Goal: Feedback & Contribution: Submit feedback/report problem

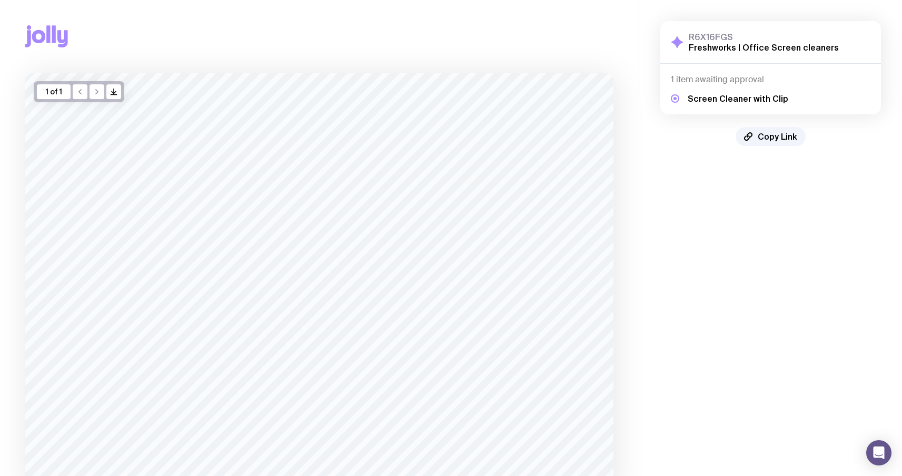
click at [46, 38] on icon at bounding box center [48, 33] width 4 height 17
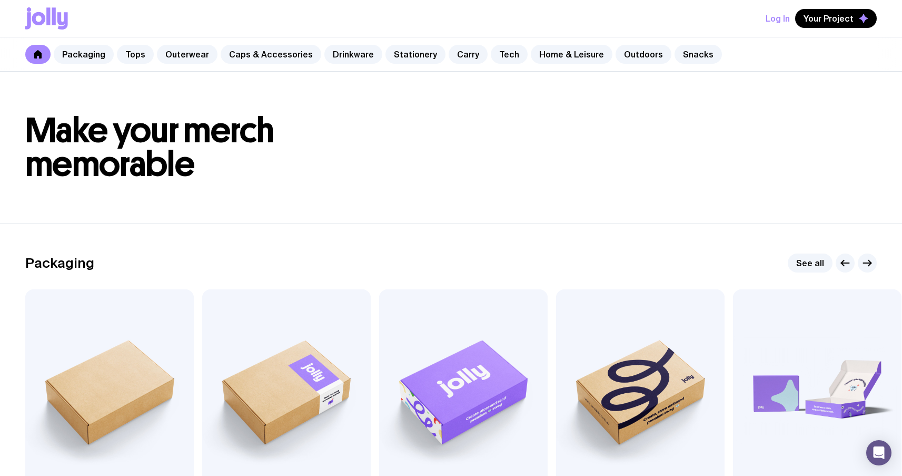
click at [46, 25] on icon at bounding box center [46, 18] width 43 height 22
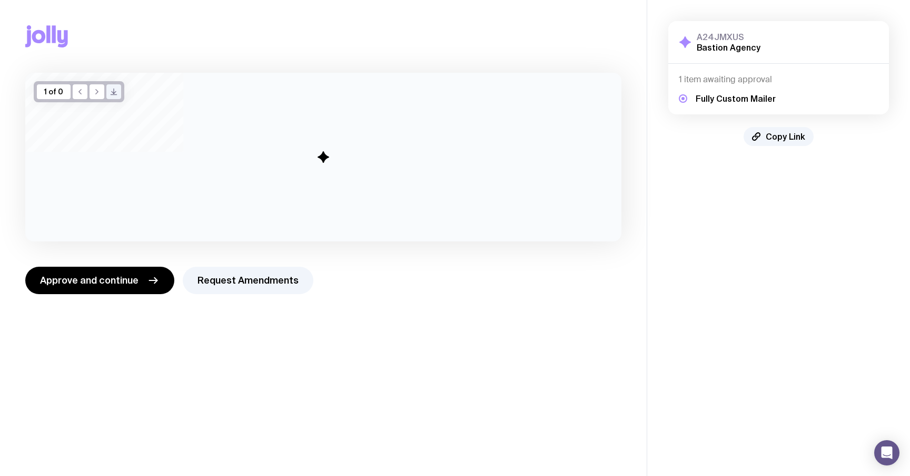
click at [57, 32] on icon at bounding box center [62, 38] width 11 height 17
click at [51, 32] on icon at bounding box center [46, 36] width 43 height 22
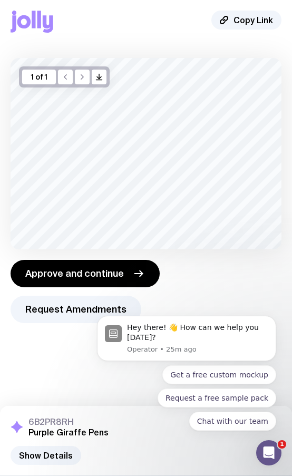
click at [31, 17] on icon at bounding box center [32, 22] width 43 height 22
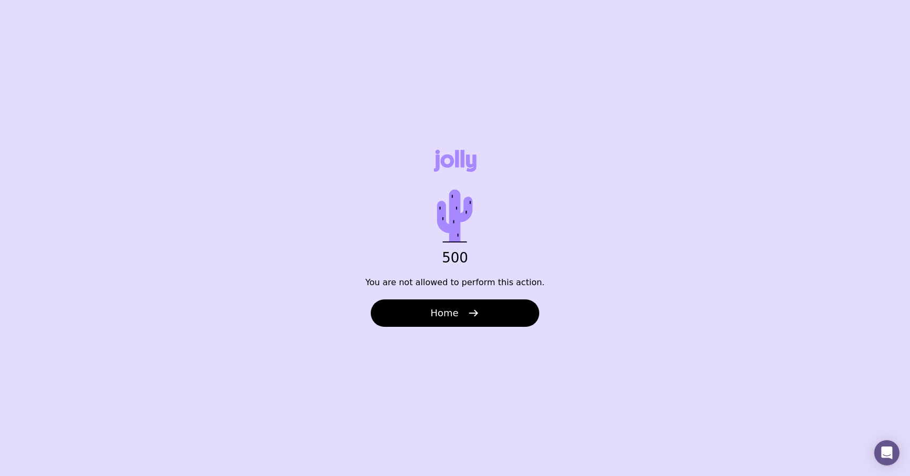
click at [432, 202] on icon at bounding box center [454, 215] width 67 height 67
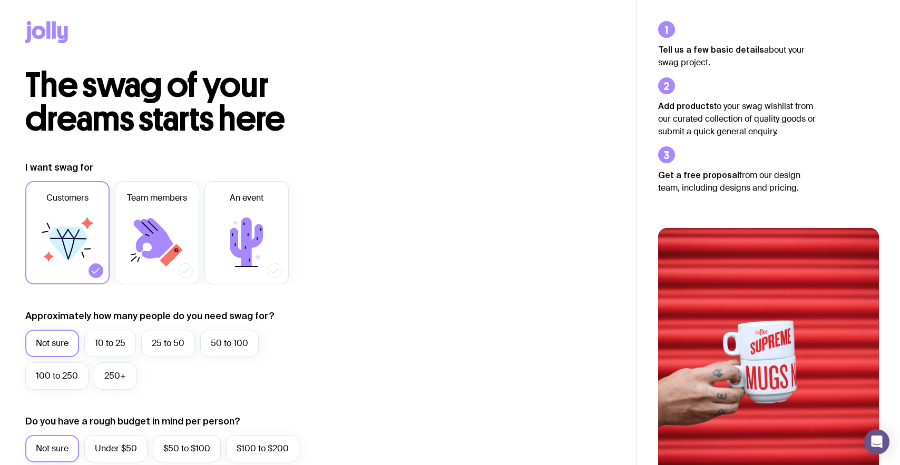
click at [35, 36] on icon at bounding box center [39, 32] width 14 height 13
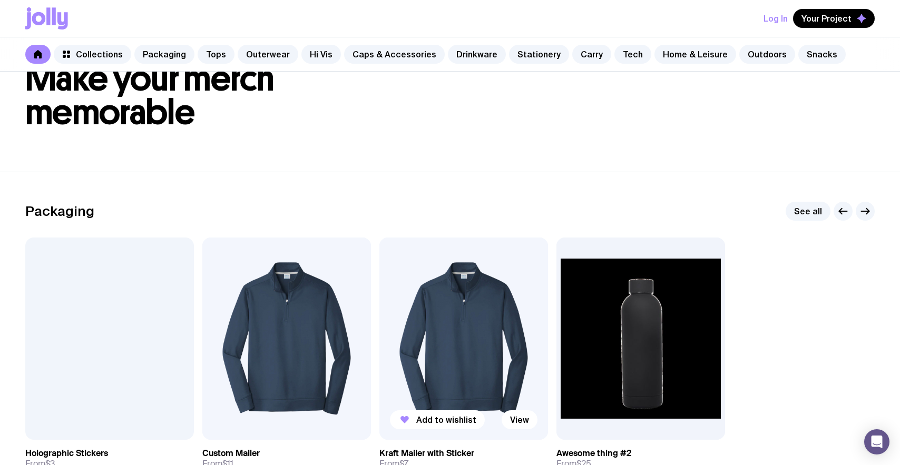
scroll to position [76, 0]
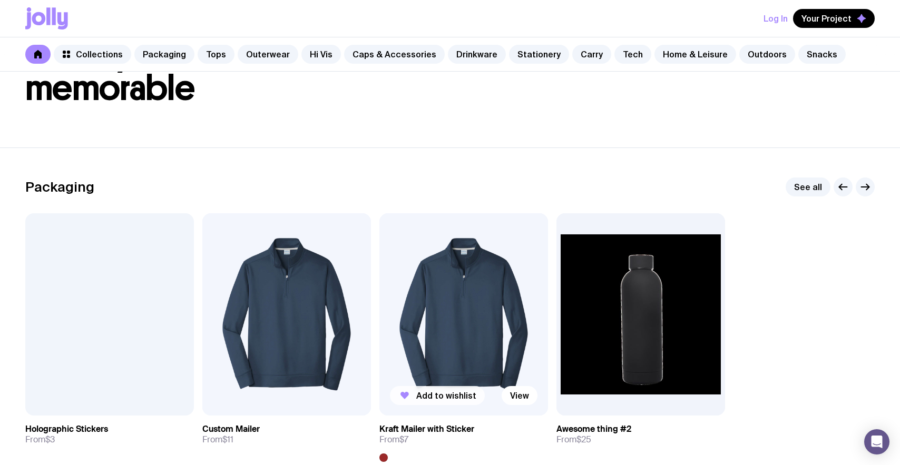
click at [417, 392] on span "Add to wishlist" at bounding box center [446, 395] width 60 height 11
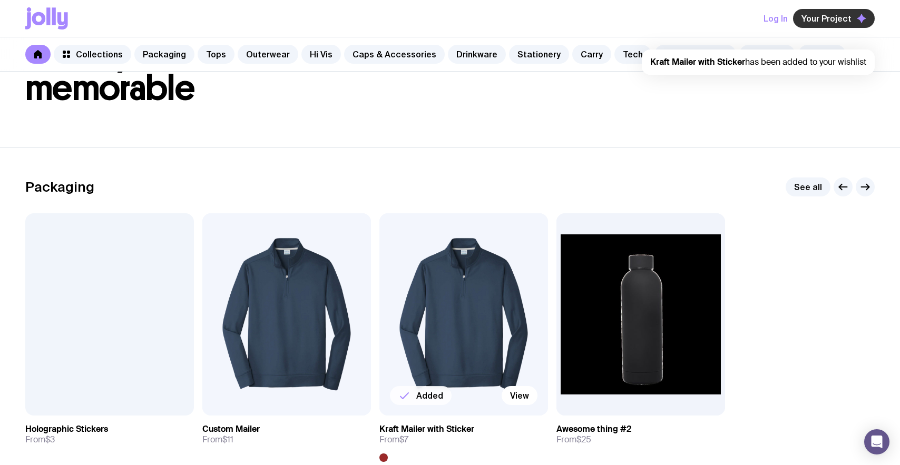
click at [824, 27] on button "Your Project" at bounding box center [834, 18] width 82 height 19
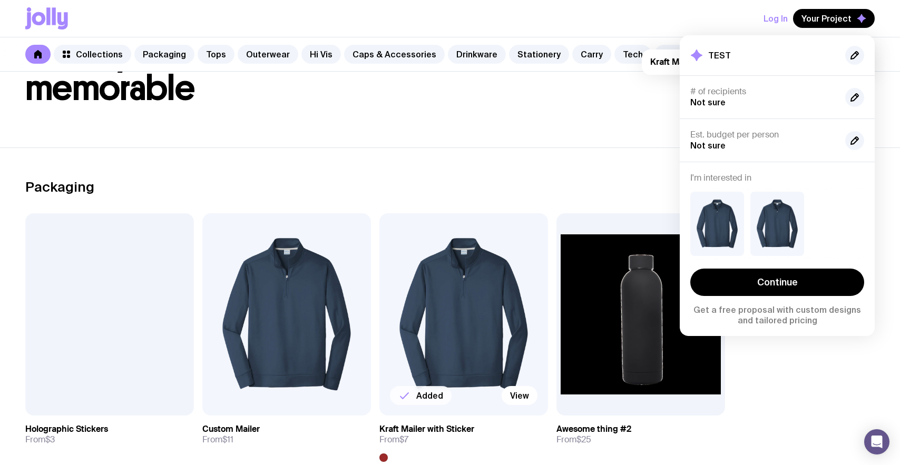
click at [577, 148] on section "Packaging See all Add to wishlist View Holographic Stickers From $3 Added View …" at bounding box center [450, 319] width 900 height 344
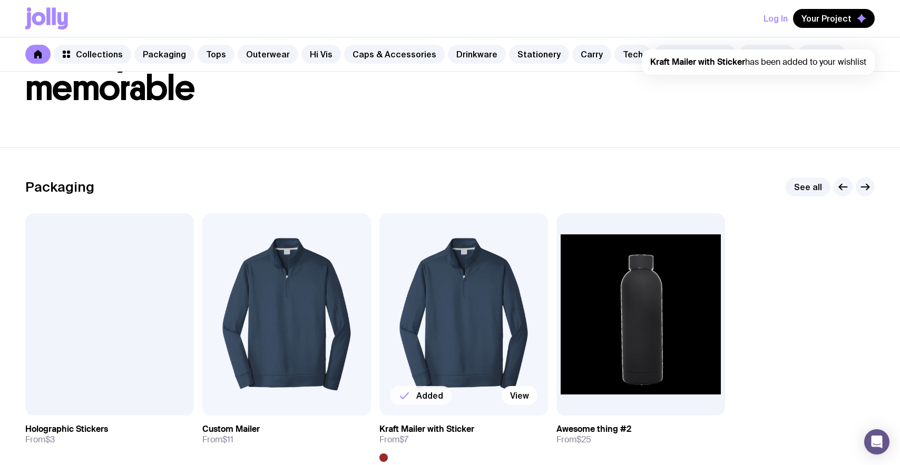
click at [777, 14] on button "Log In" at bounding box center [775, 18] width 24 height 19
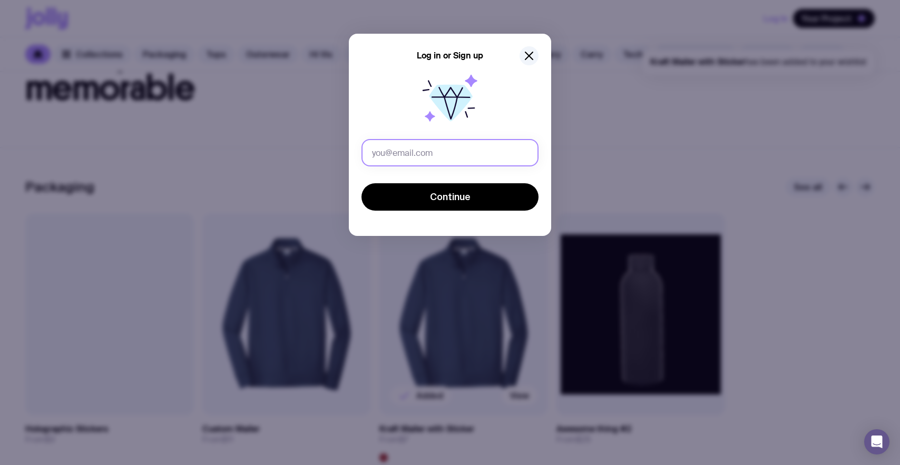
click at [432, 157] on input "text" at bounding box center [449, 152] width 177 height 27
type input "u1@gmail.com"
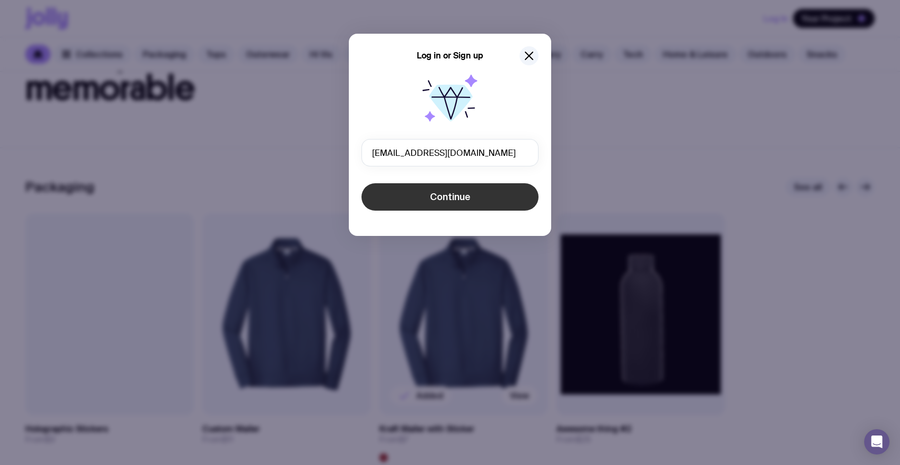
click at [434, 192] on span "Continue" at bounding box center [450, 197] width 41 height 13
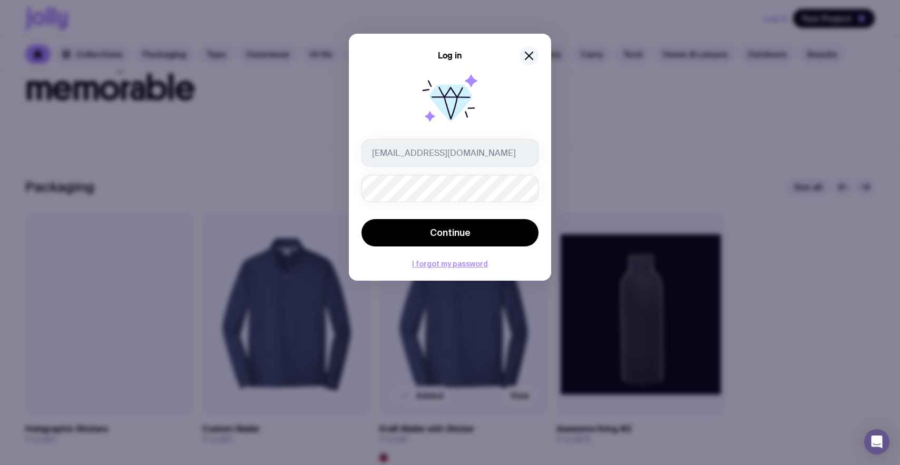
click at [361, 219] on button "Continue" at bounding box center [449, 232] width 177 height 27
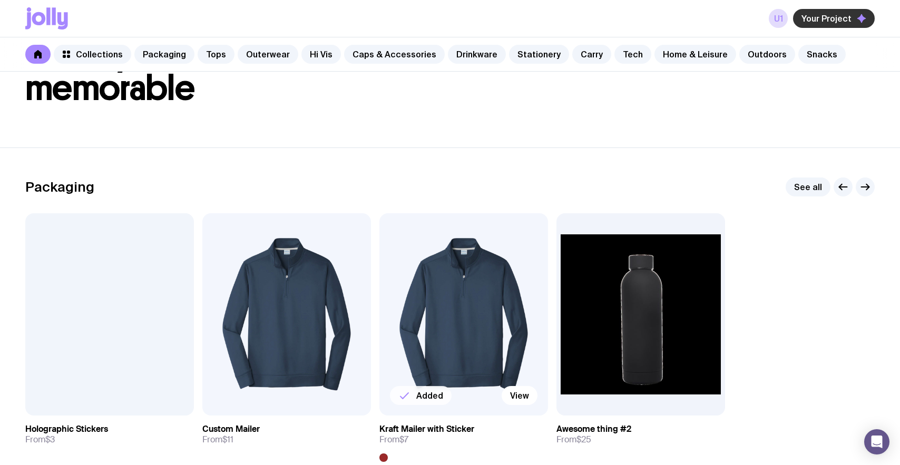
click at [858, 19] on icon "button" at bounding box center [861, 18] width 8 height 8
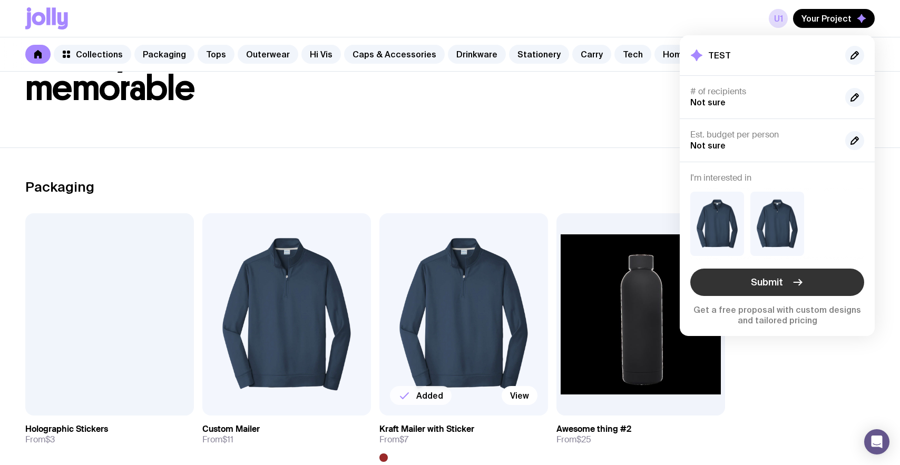
click at [730, 285] on button "Submit" at bounding box center [777, 282] width 174 height 27
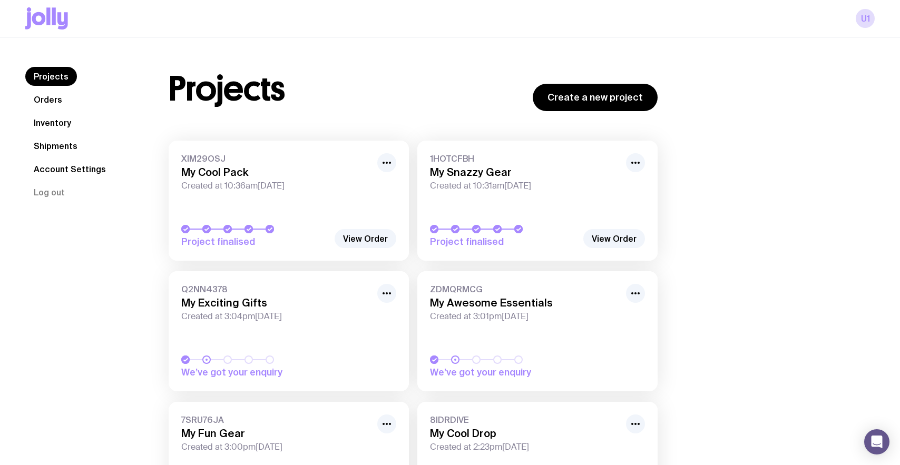
click at [60, 75] on link "Projects" at bounding box center [51, 76] width 52 height 19
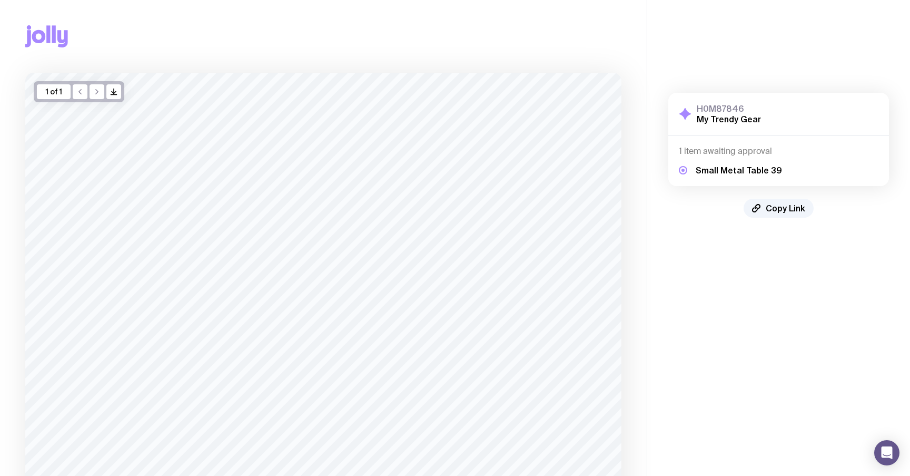
click at [383, 42] on div "Copy Link" at bounding box center [323, 36] width 596 height 73
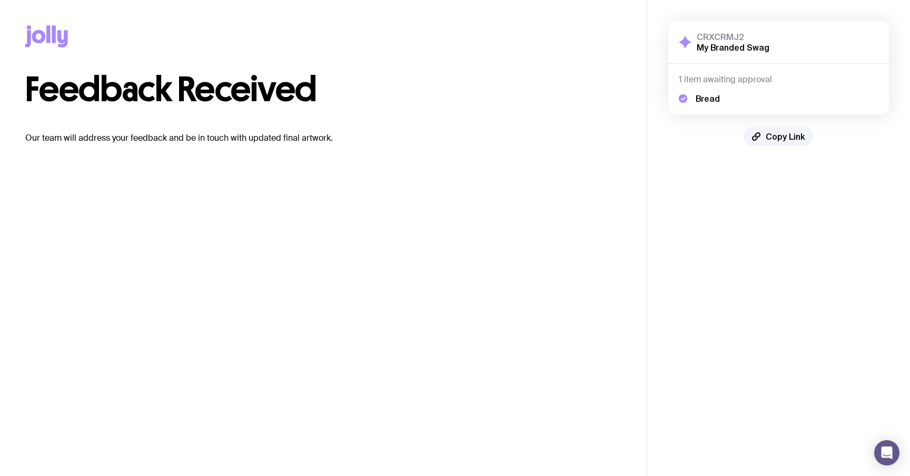
click at [53, 31] on icon at bounding box center [54, 33] width 4 height 17
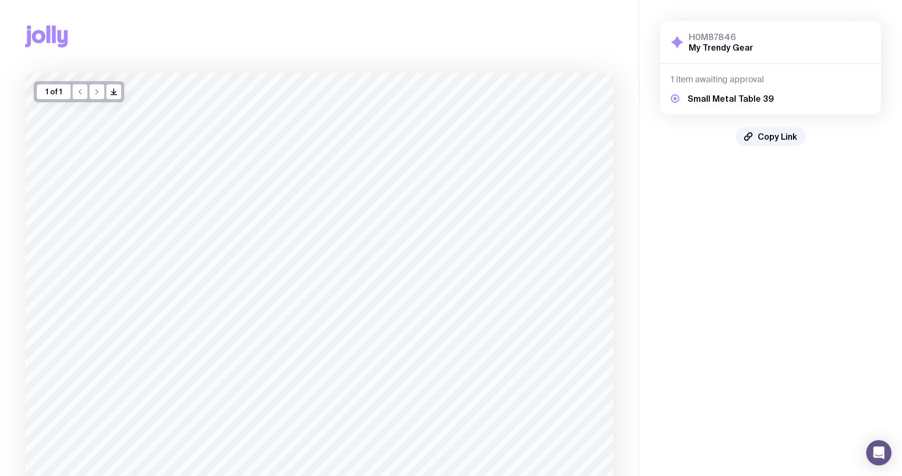
click at [66, 35] on icon at bounding box center [62, 38] width 11 height 17
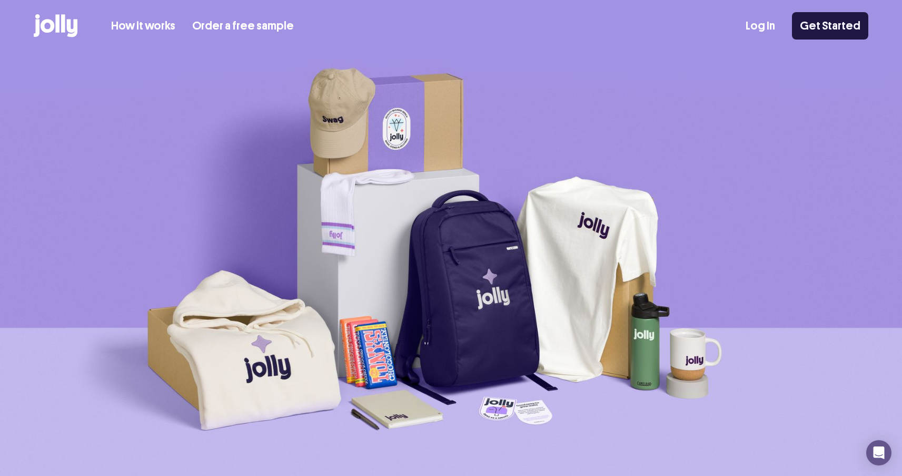
click at [846, 32] on link "Get Started" at bounding box center [830, 25] width 76 height 27
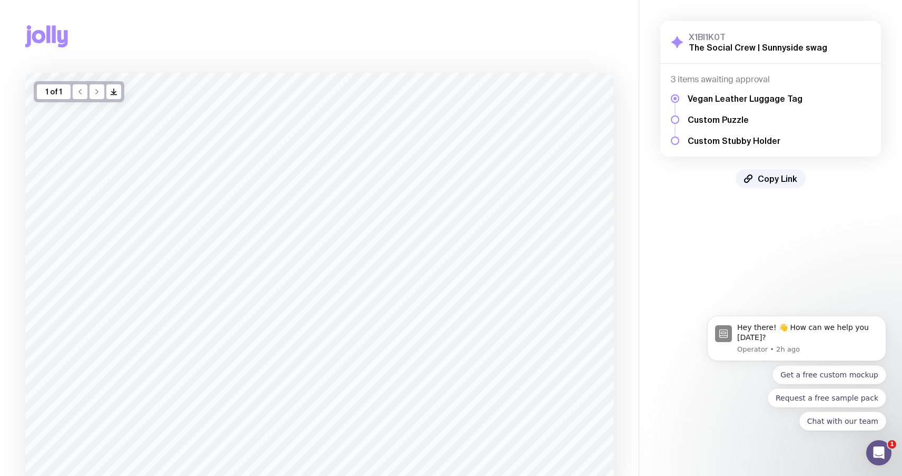
click at [37, 29] on icon at bounding box center [46, 36] width 43 height 22
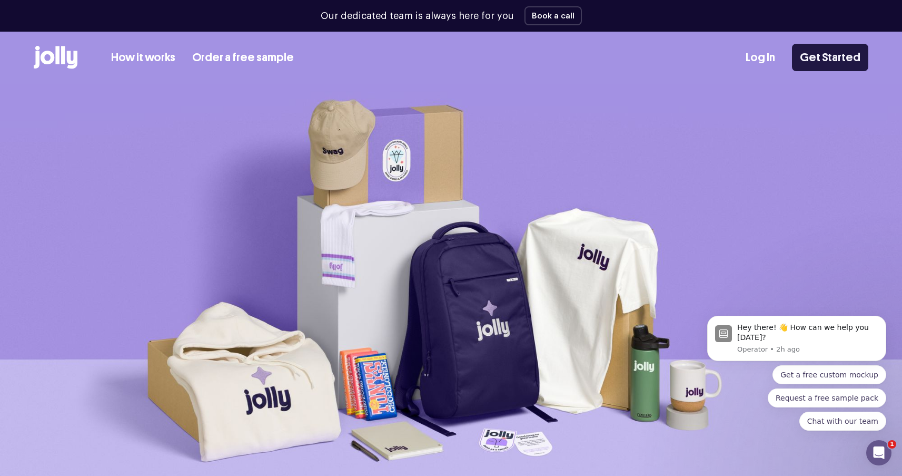
click at [829, 57] on link "Get Started" at bounding box center [830, 57] width 76 height 27
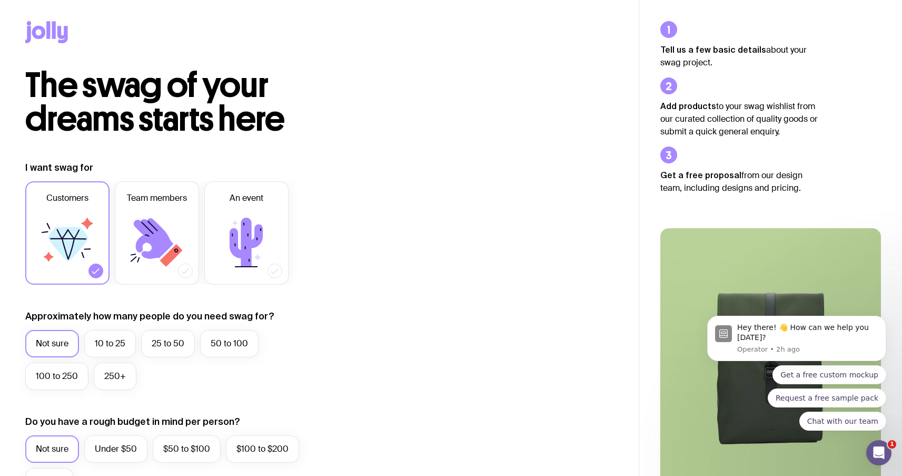
click at [28, 29] on icon at bounding box center [28, 34] width 6 height 17
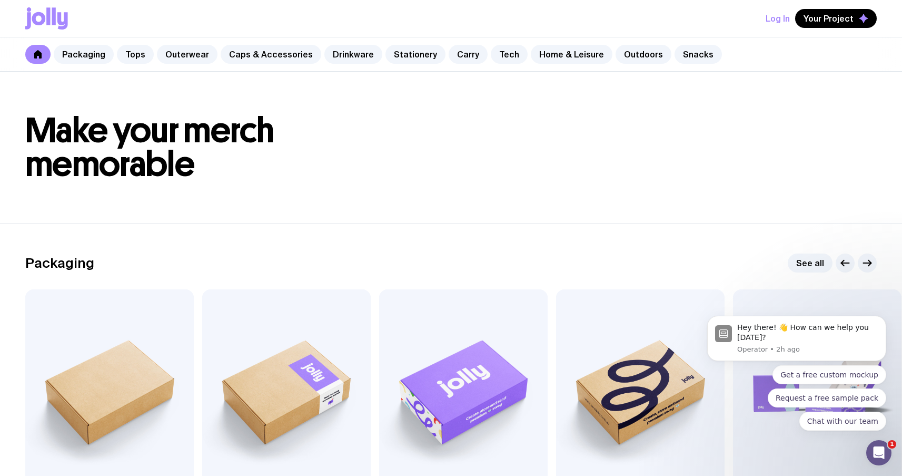
click at [55, 23] on icon at bounding box center [54, 15] width 4 height 17
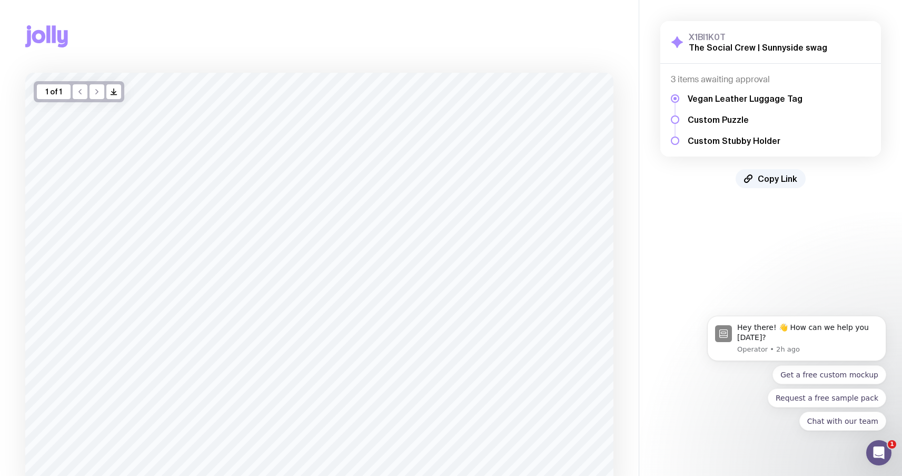
click at [54, 24] on div "Copy Link" at bounding box center [319, 36] width 588 height 73
click at [52, 26] on icon at bounding box center [54, 33] width 4 height 17
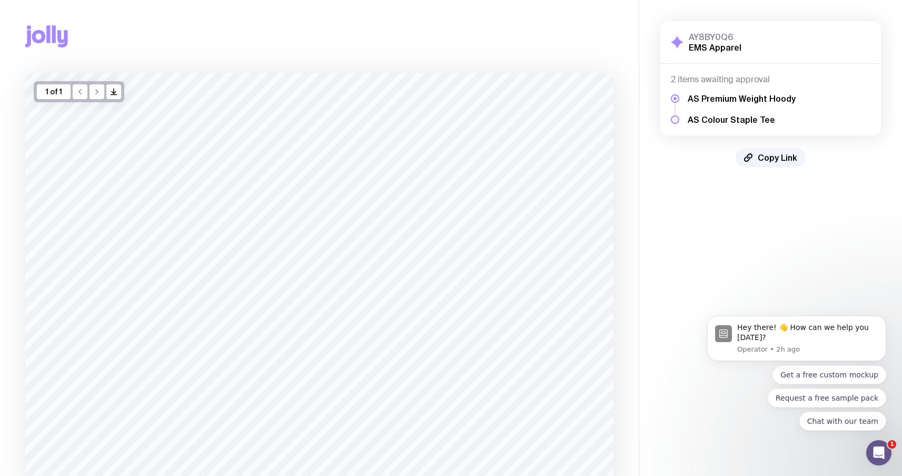
click at [45, 33] on icon at bounding box center [46, 36] width 43 height 22
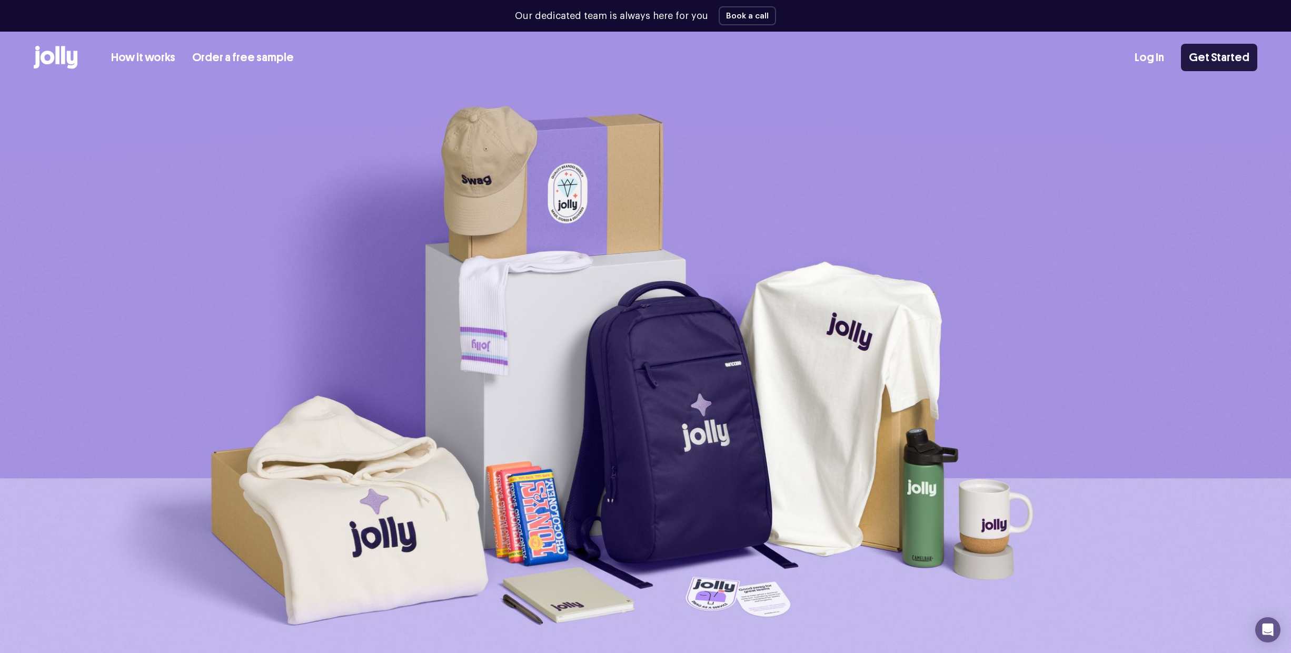
click at [389, 55] on link "Get Started" at bounding box center [1219, 57] width 76 height 27
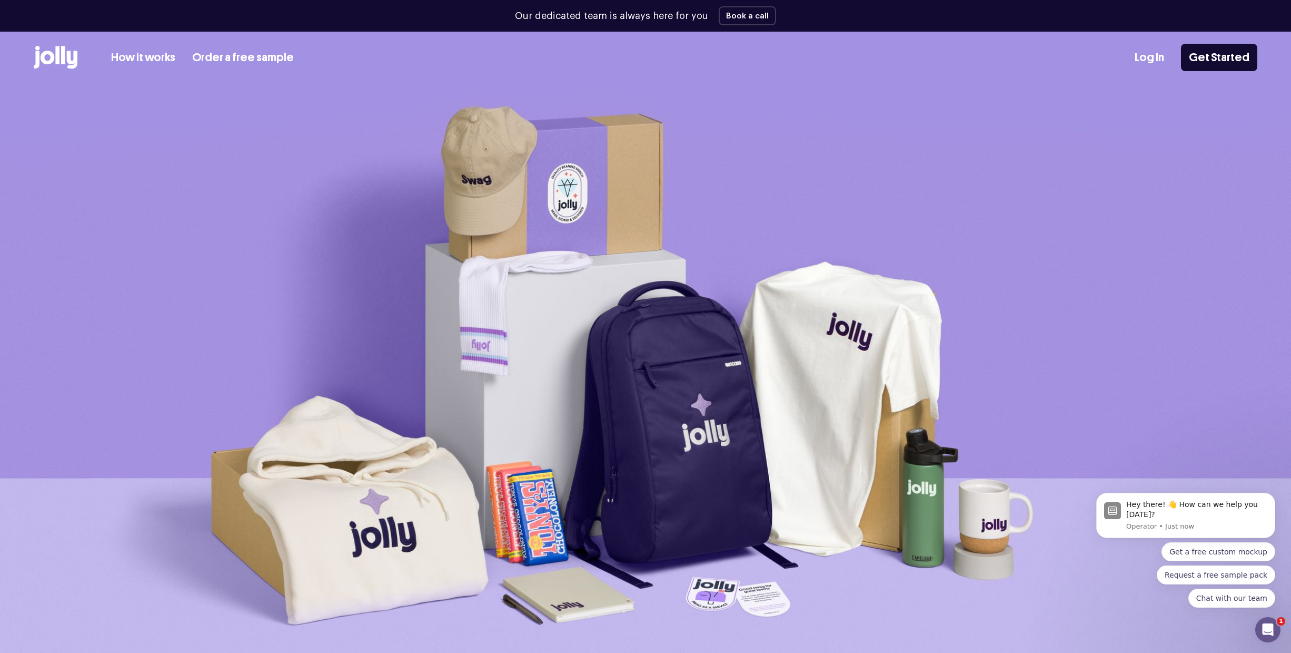
click at [248, 60] on link "Order a free sample" at bounding box center [243, 57] width 102 height 17
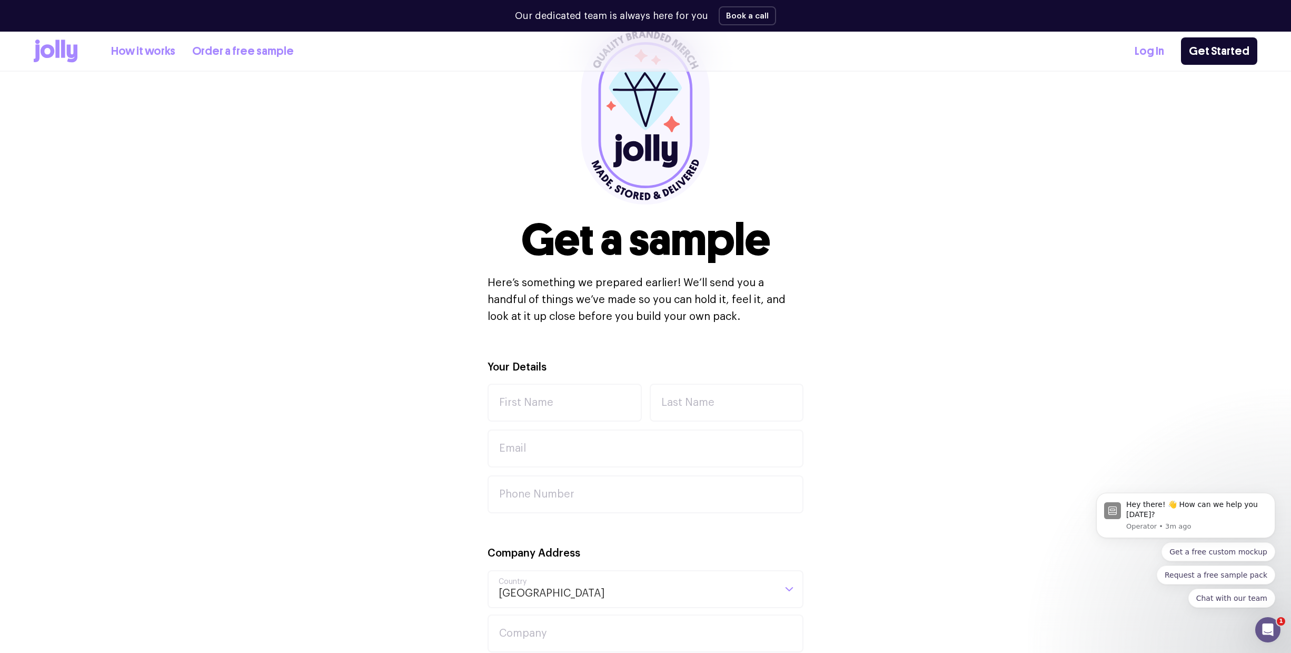
scroll to position [145, 0]
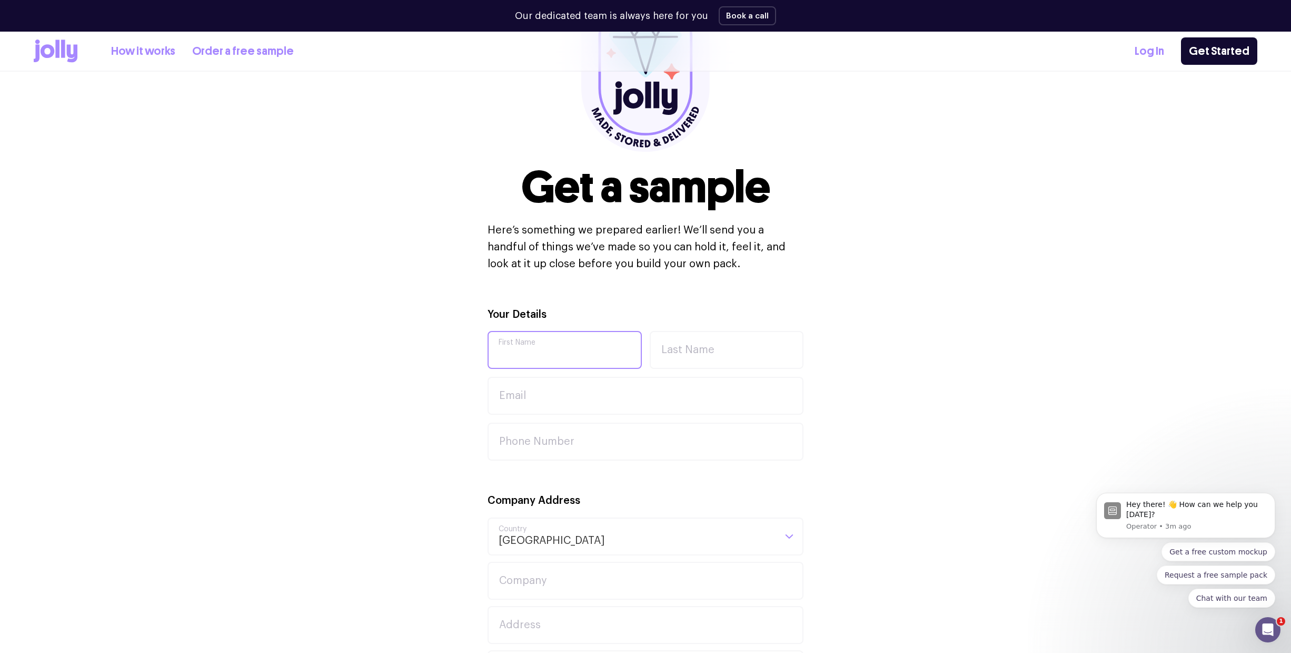
click at [552, 343] on input "First Name" at bounding box center [565, 350] width 154 height 38
type input "test"
click at [646, 388] on input "Email" at bounding box center [646, 396] width 316 height 38
type input "test@test.com"
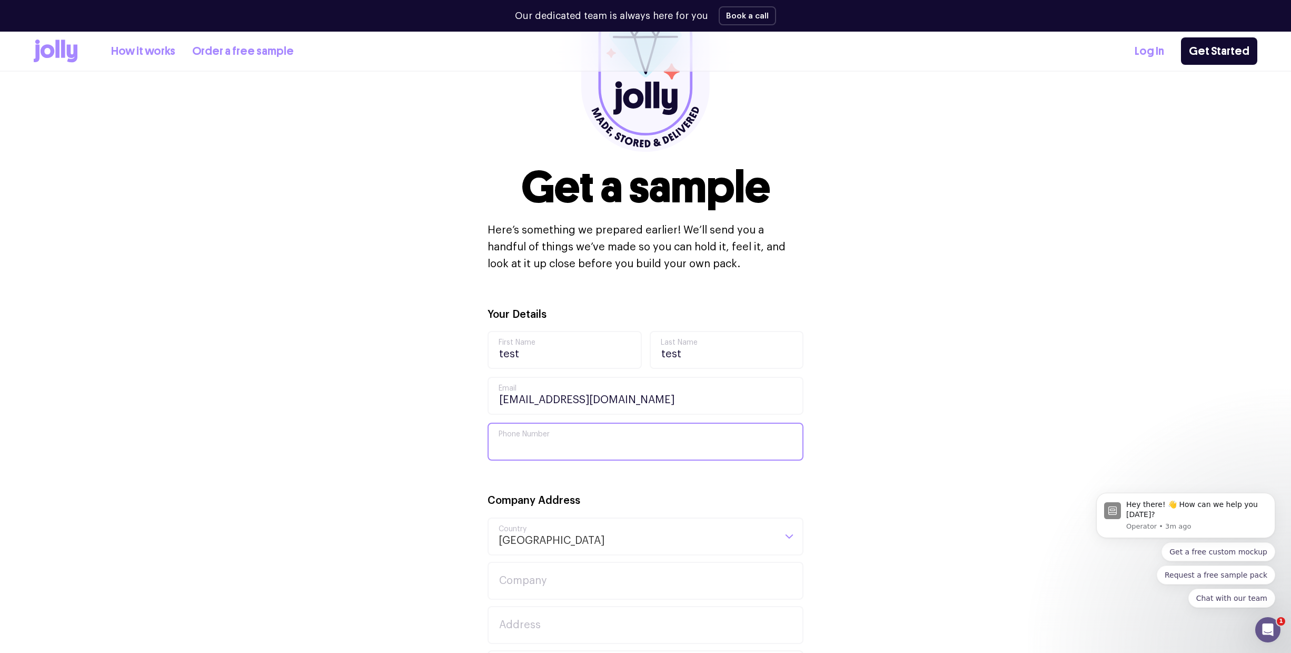
click at [647, 431] on input "Phone Number" at bounding box center [646, 441] width 316 height 38
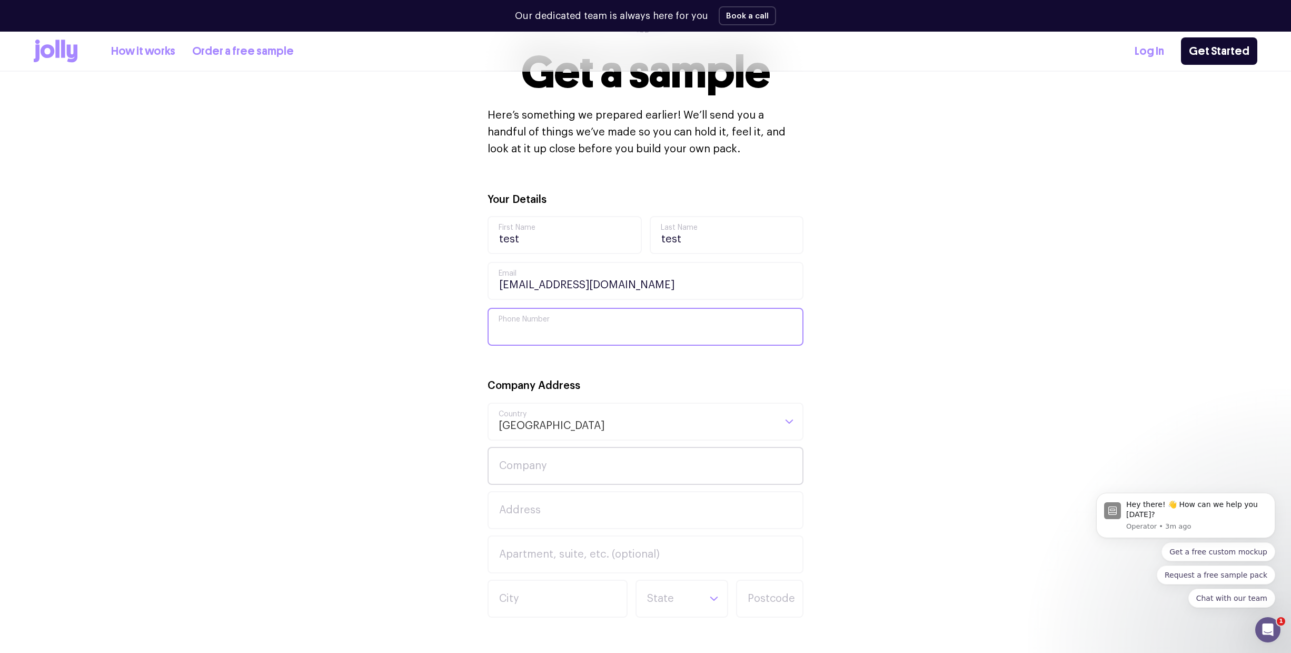
scroll to position [274, 0]
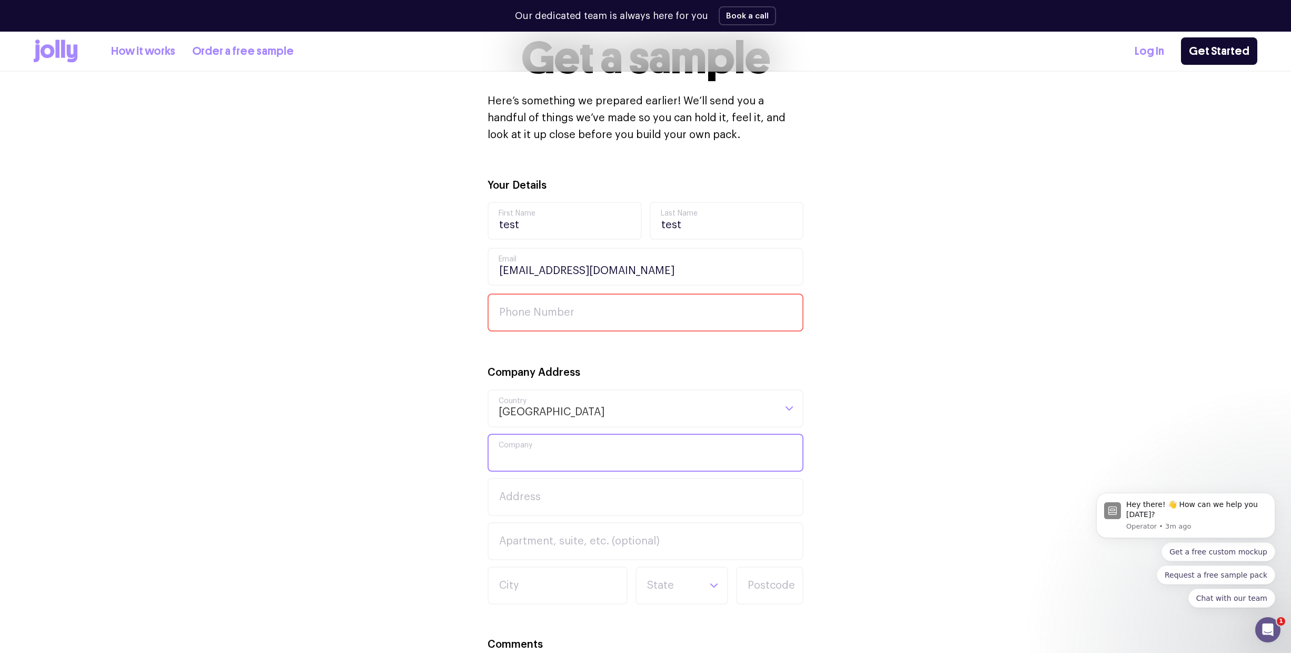
click at [636, 455] on input "Company" at bounding box center [646, 452] width 316 height 38
type input "test"
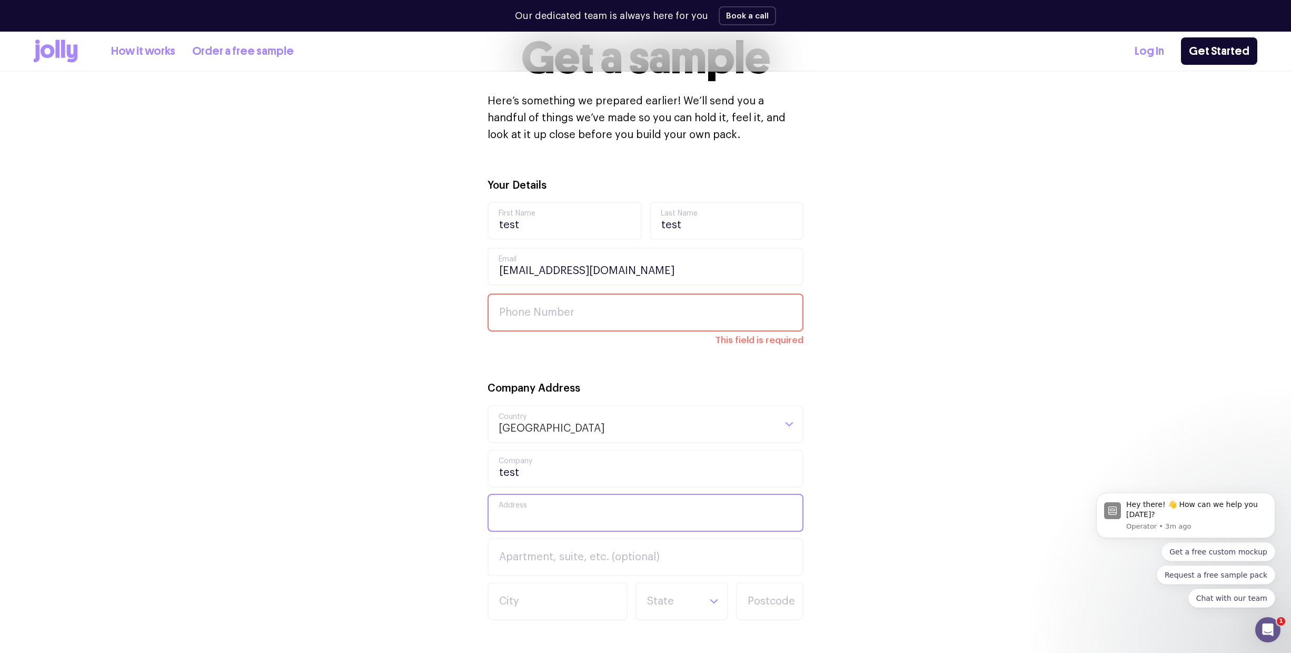
click at [634, 516] on input "Address" at bounding box center [646, 512] width 316 height 38
type input "Sviatoho Mykolaia St 67, apt. 14"
type input "0664130449"
type input "Zaporizhzhia"
type input "69000"
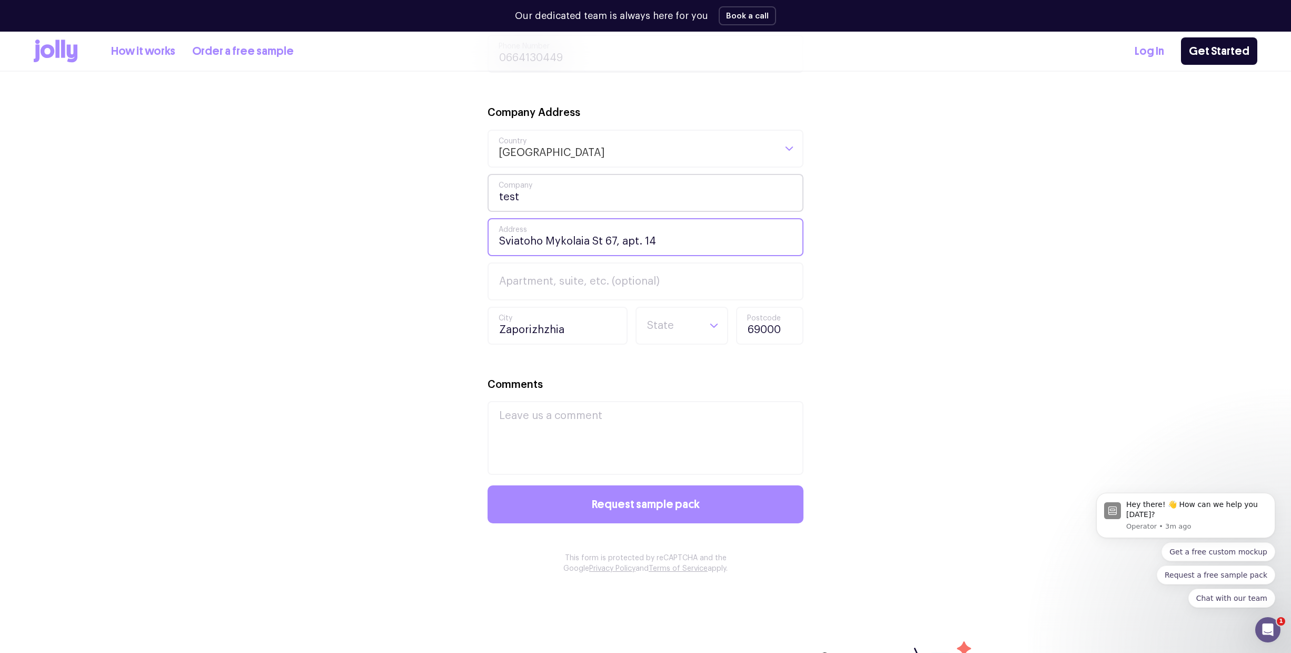
scroll to position [534, 0]
click at [642, 272] on input "Apartment, suite, etc. (optional)" at bounding box center [646, 280] width 316 height 38
type input "2"
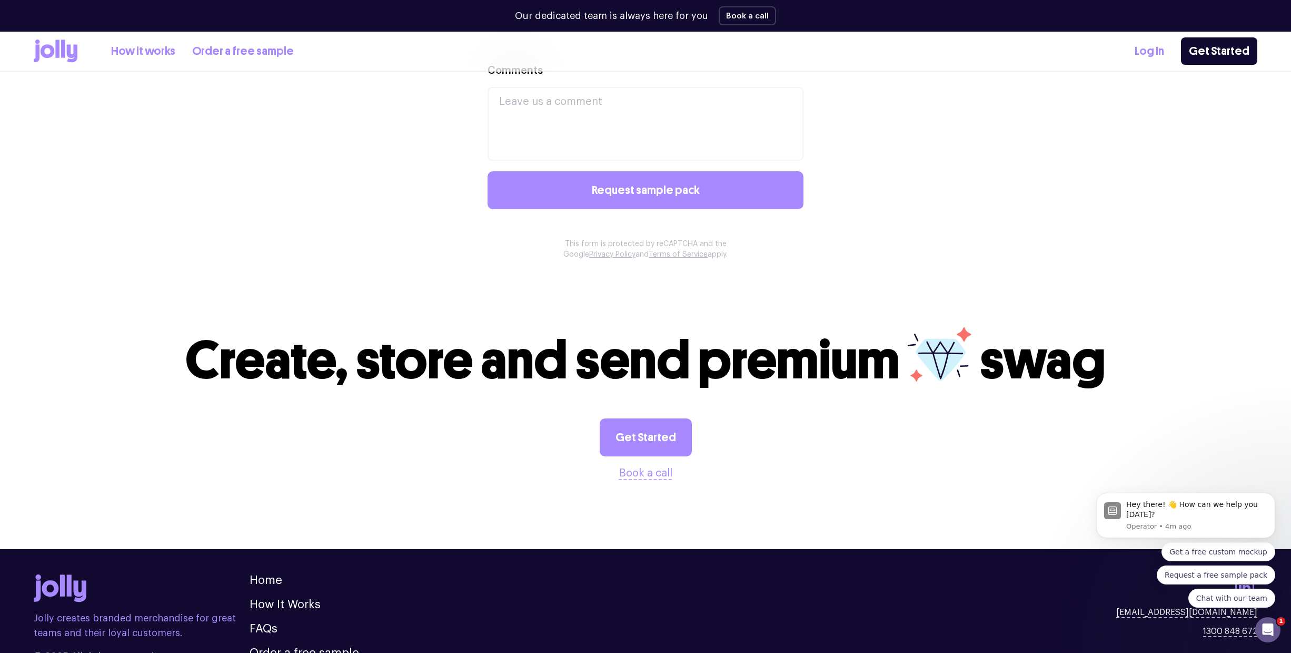
scroll to position [831, 0]
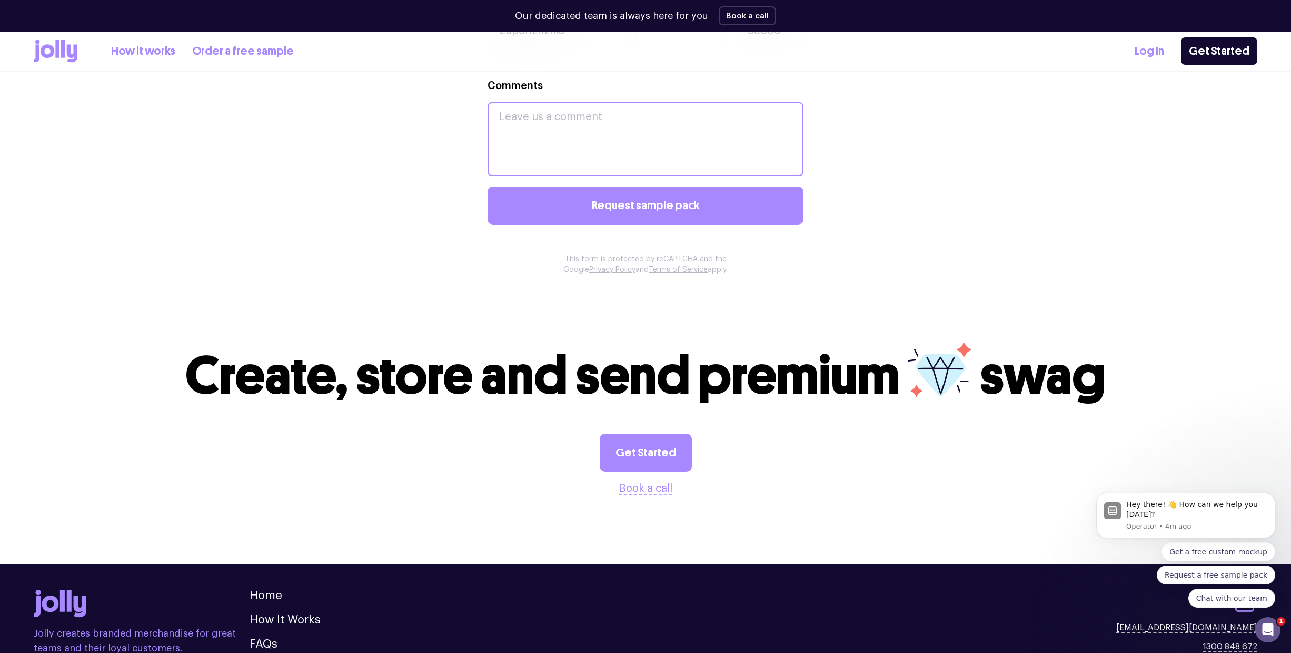
click at [683, 143] on textarea "Comments" at bounding box center [646, 139] width 316 height 74
type textarea "y"
type textarea "е"
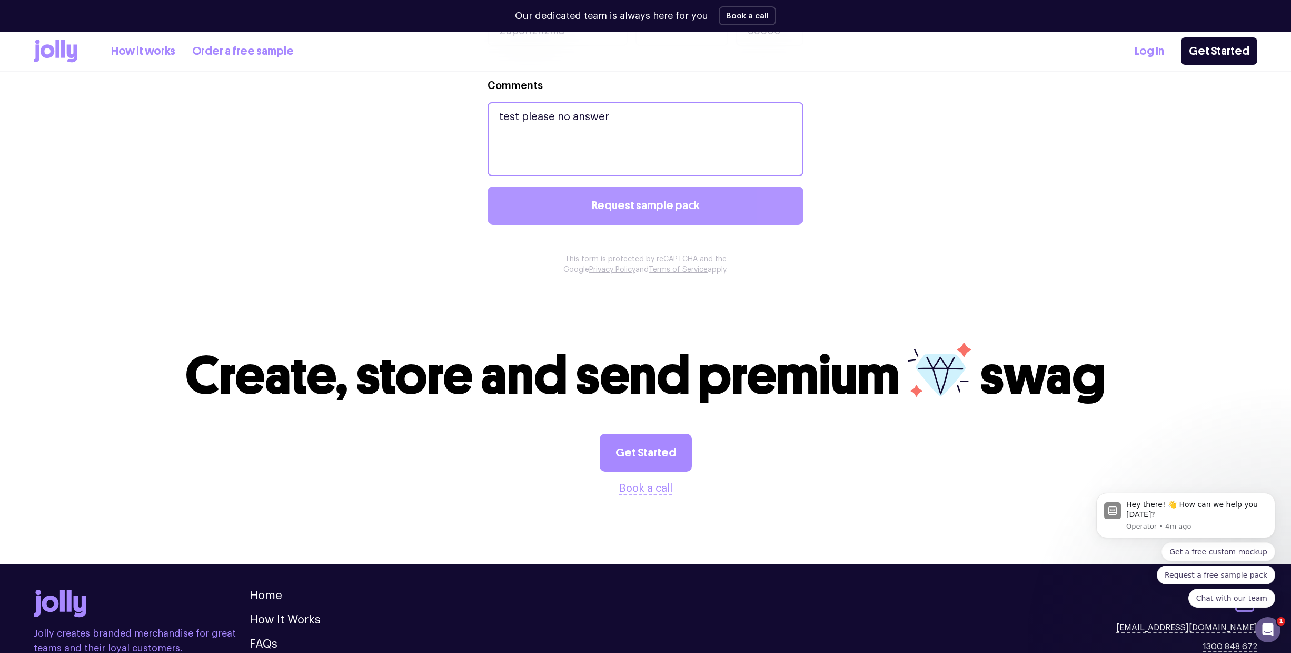
type textarea "test please no answer"
click at [684, 210] on span "Request sample pack" at bounding box center [646, 206] width 108 height 12
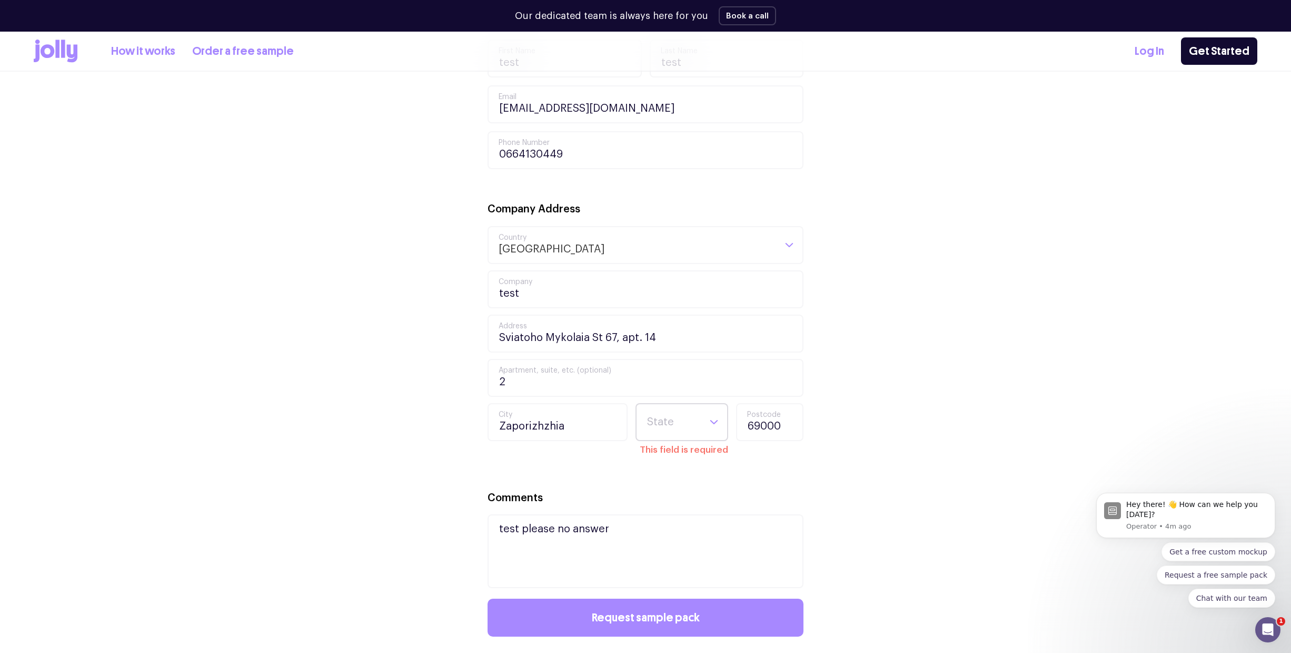
scroll to position [438, 0]
click at [677, 416] on input "Search for option" at bounding box center [673, 420] width 54 height 36
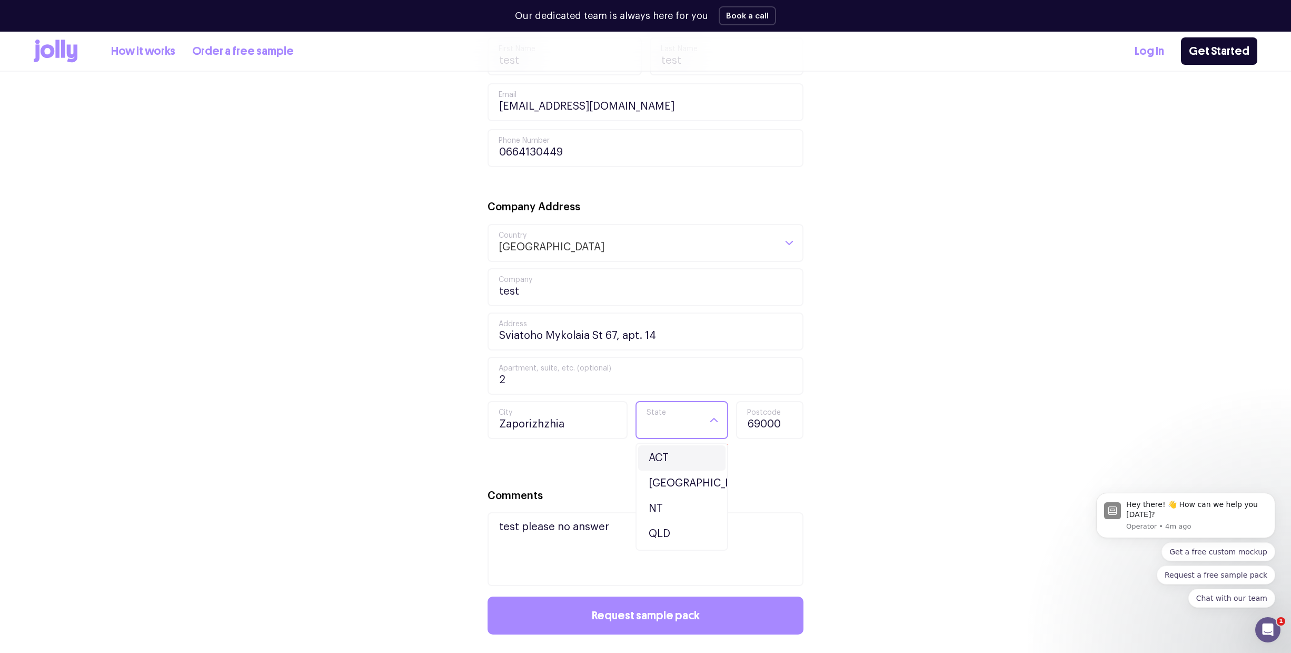
click at [671, 453] on li "ACT" at bounding box center [681, 457] width 87 height 25
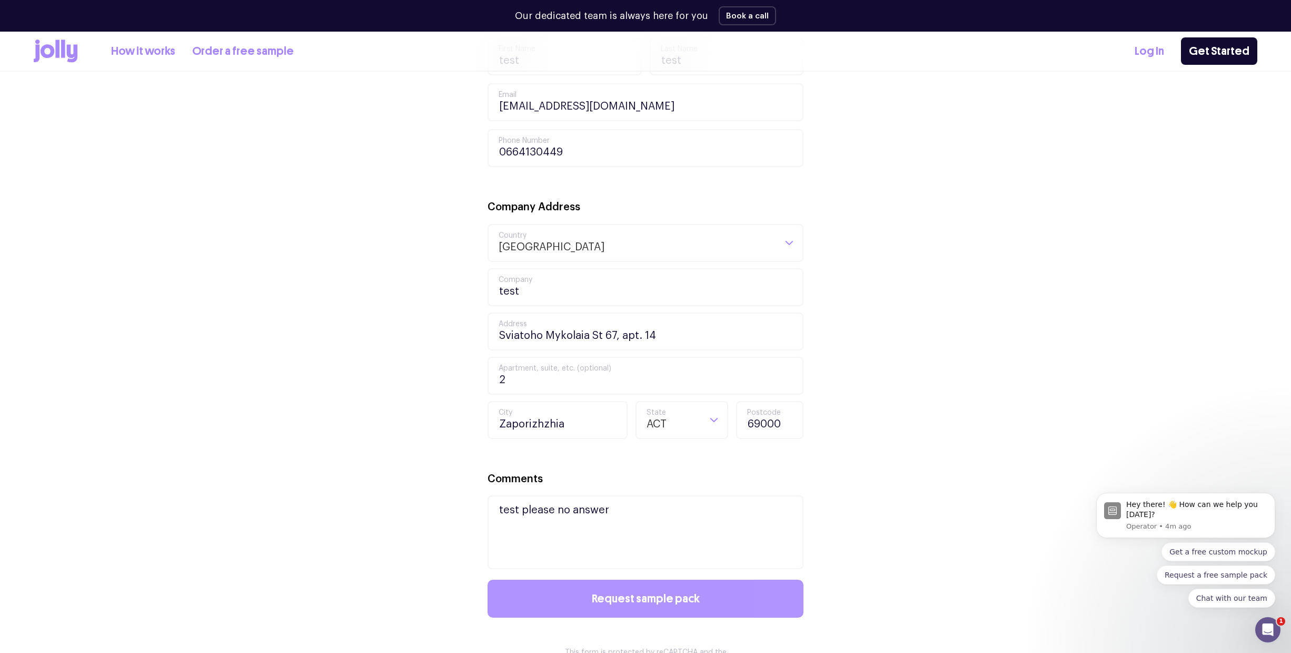
drag, startPoint x: 658, startPoint y: 601, endPoint x: 671, endPoint y: 597, distance: 13.3
click at [658, 601] on span "Request sample pack" at bounding box center [646, 598] width 108 height 12
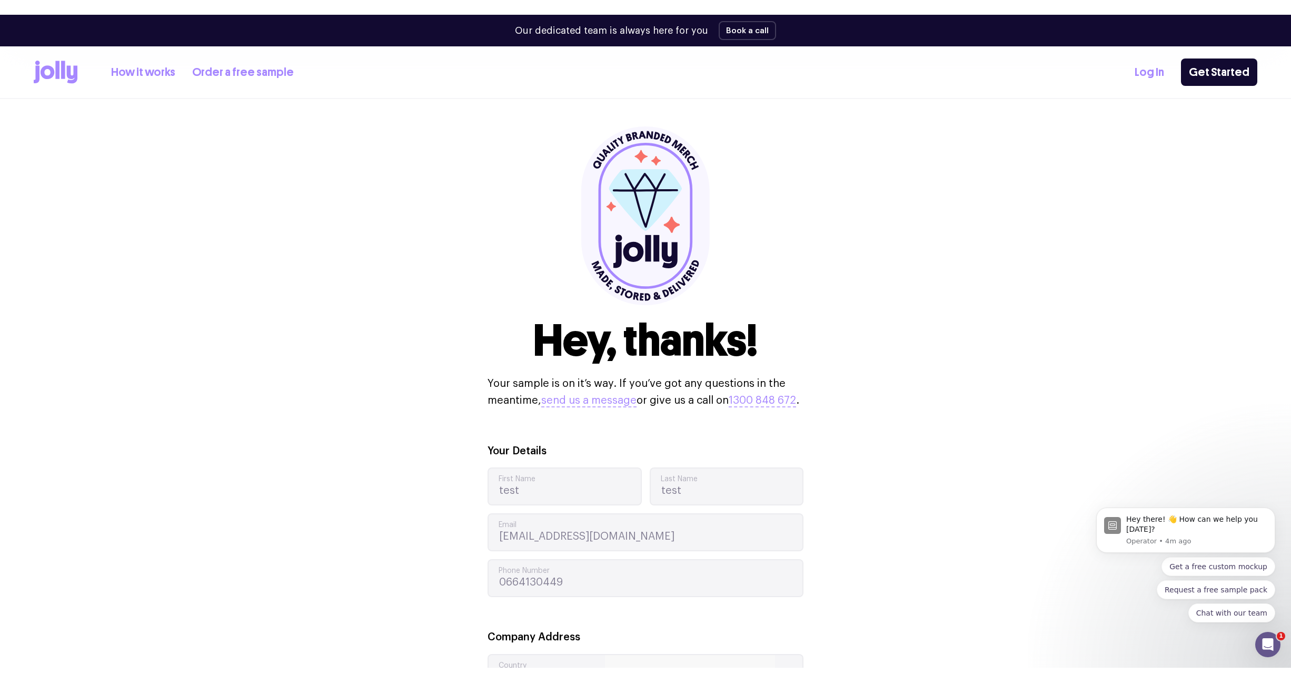
scroll to position [0, 0]
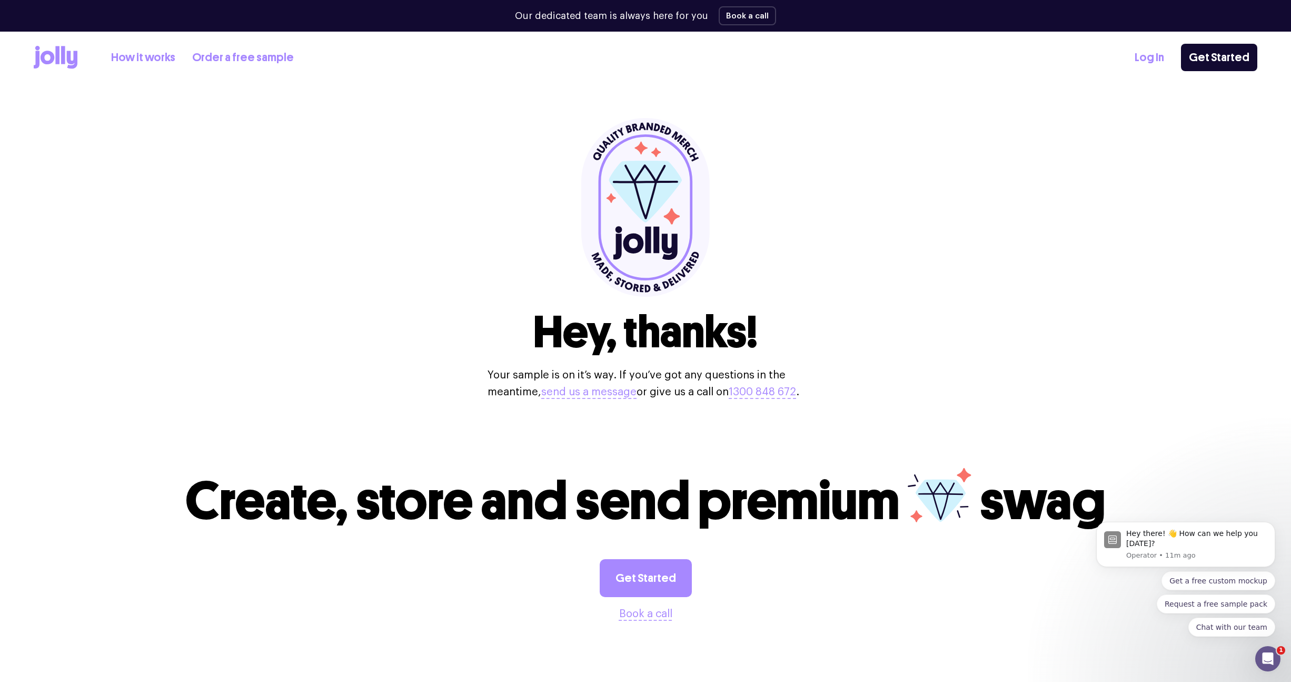
click at [1178, 262] on div "Hey, thanks! Your sample is on it’s way. If you’ve got any questions in the mea…" at bounding box center [646, 259] width 1224 height 350
click at [1211, 48] on link "Get Started" at bounding box center [1219, 57] width 76 height 27
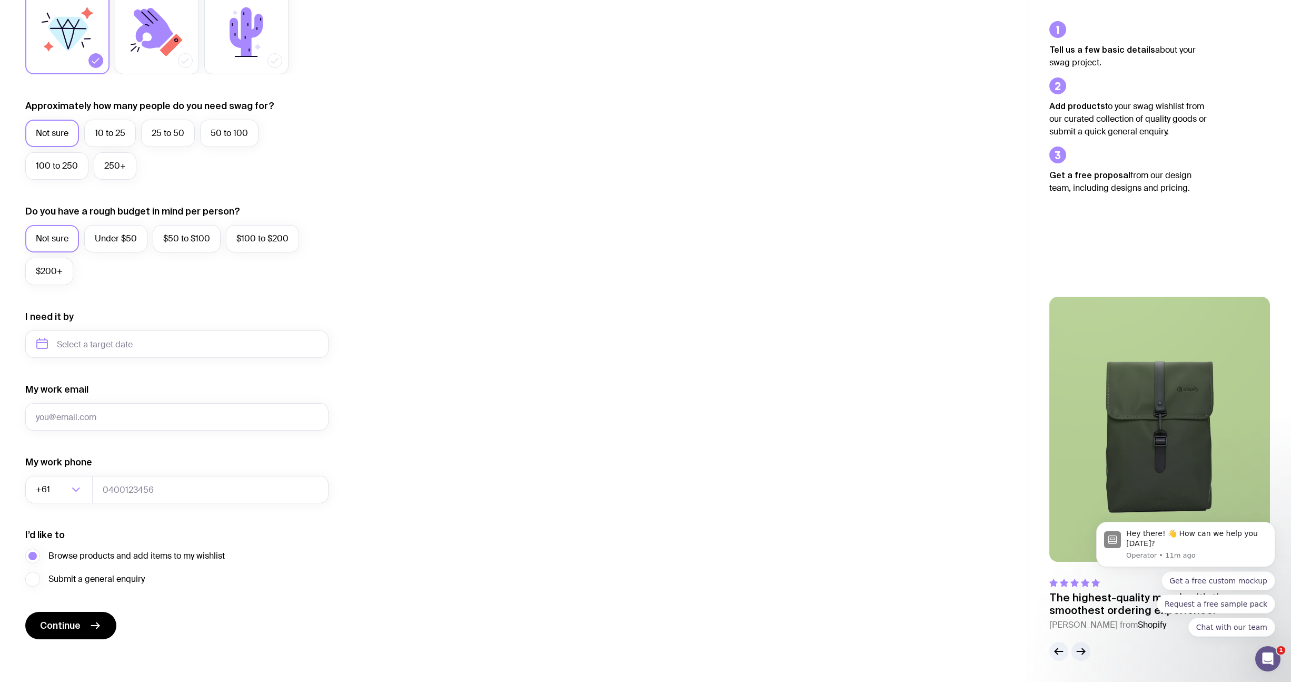
scroll to position [214, 0]
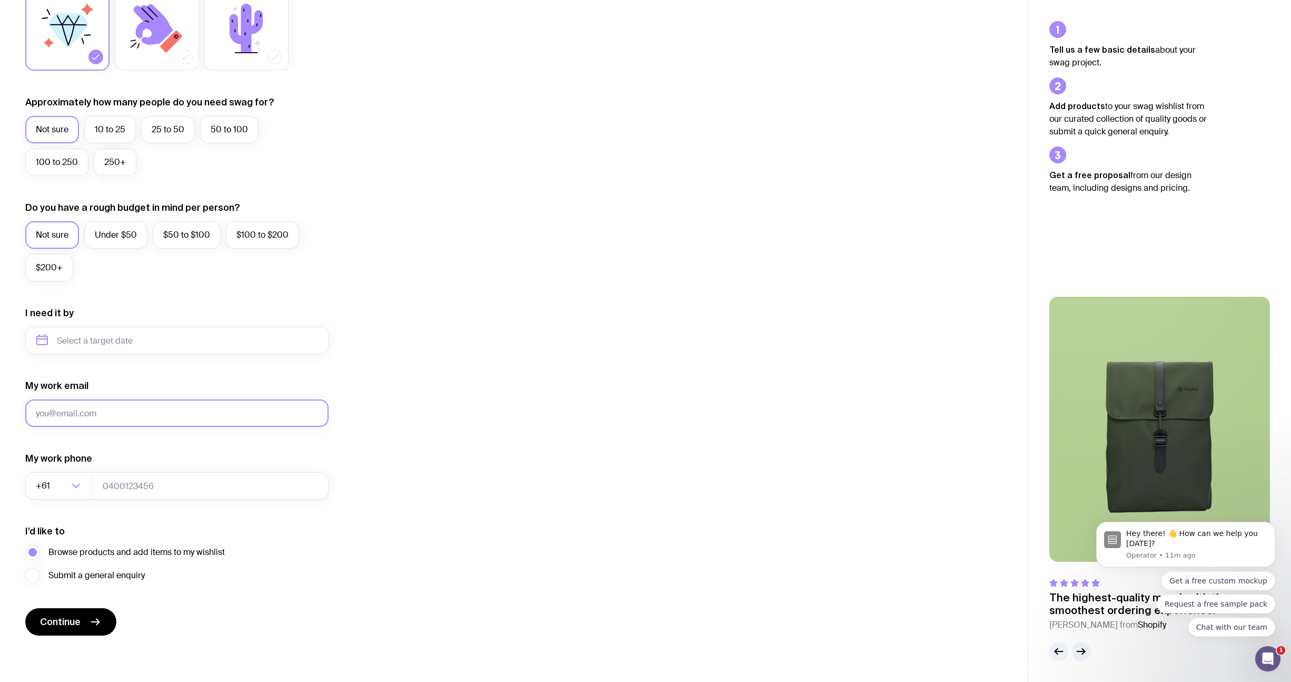
click at [148, 416] on input "My work email" at bounding box center [176, 412] width 303 height 27
click at [95, 409] on input "My work email" at bounding box center [176, 412] width 303 height 27
type input "test@test.com"
click at [112, 480] on input "tel" at bounding box center [210, 485] width 236 height 27
click at [53, 485] on input "Search for option" at bounding box center [60, 485] width 16 height 27
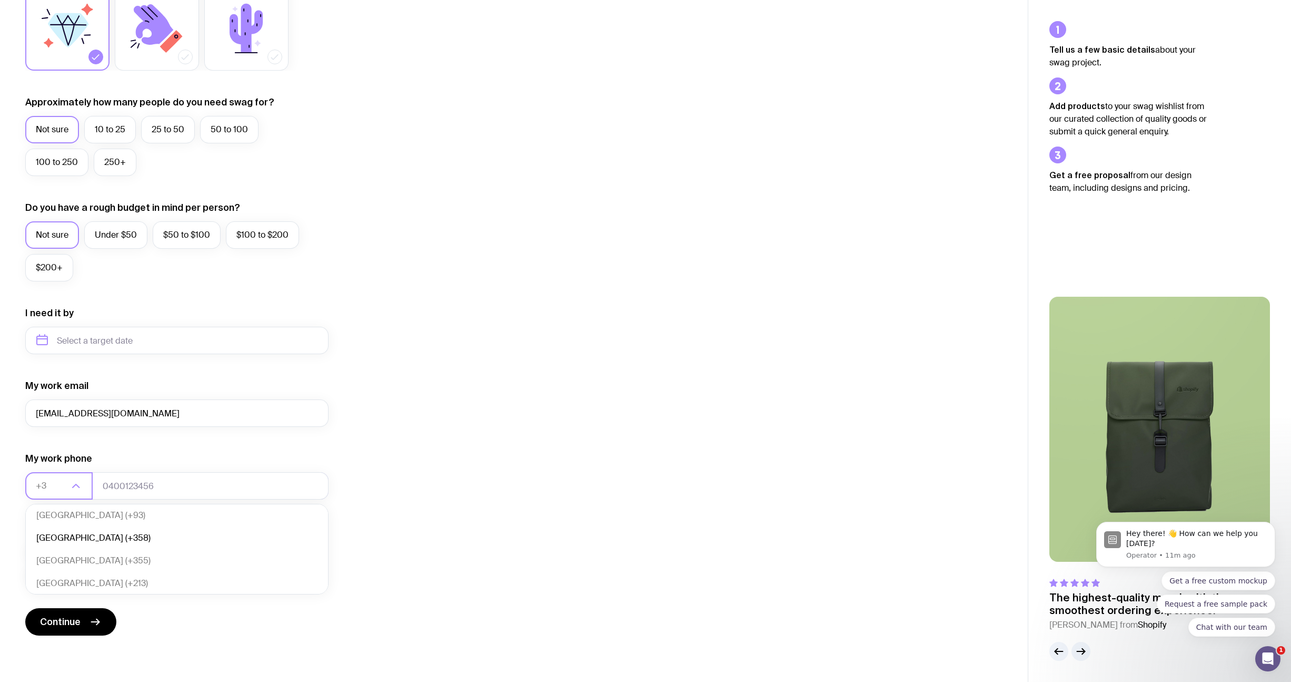
scroll to position [0, 0]
click at [94, 524] on li "Ukraine (+380)" at bounding box center [177, 518] width 302 height 23
type input "+380"
click at [114, 479] on input "tel" at bounding box center [210, 485] width 236 height 27
type input "664130449"
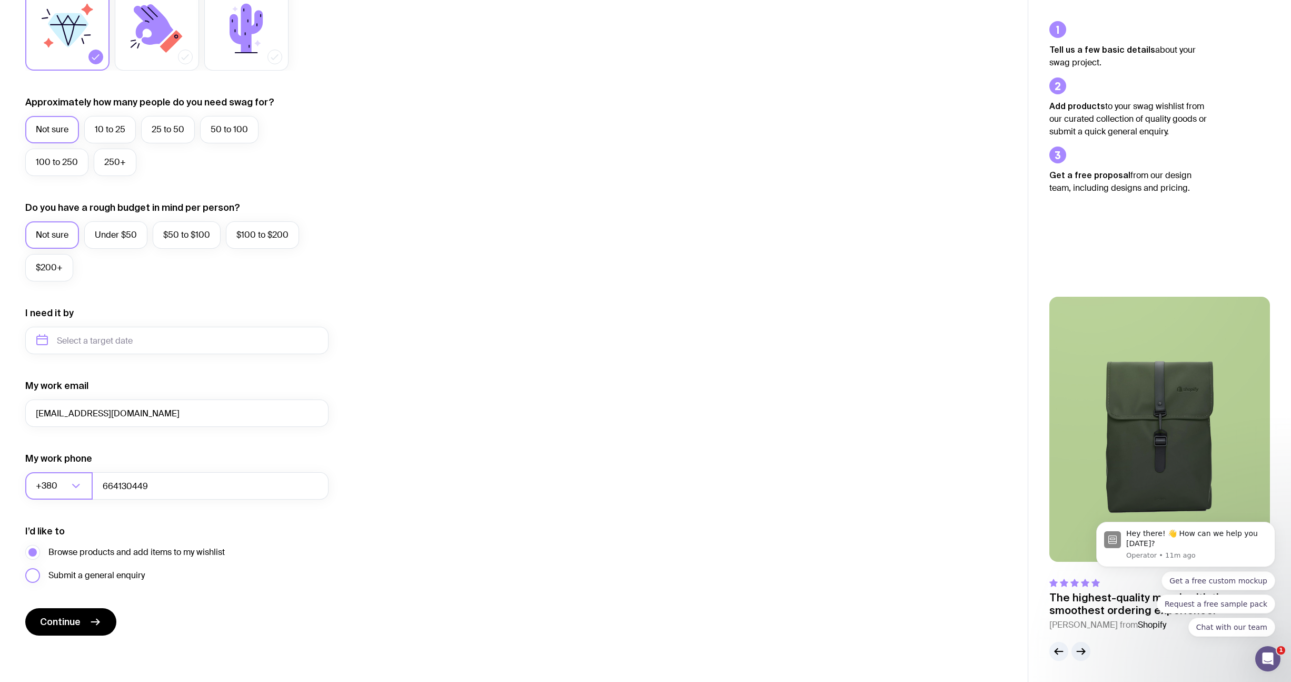
click at [95, 570] on span "Submit a general enquiry" at bounding box center [96, 575] width 96 height 13
click at [0, 0] on input "Submit a general enquiry" at bounding box center [0, 0] width 0 height 0
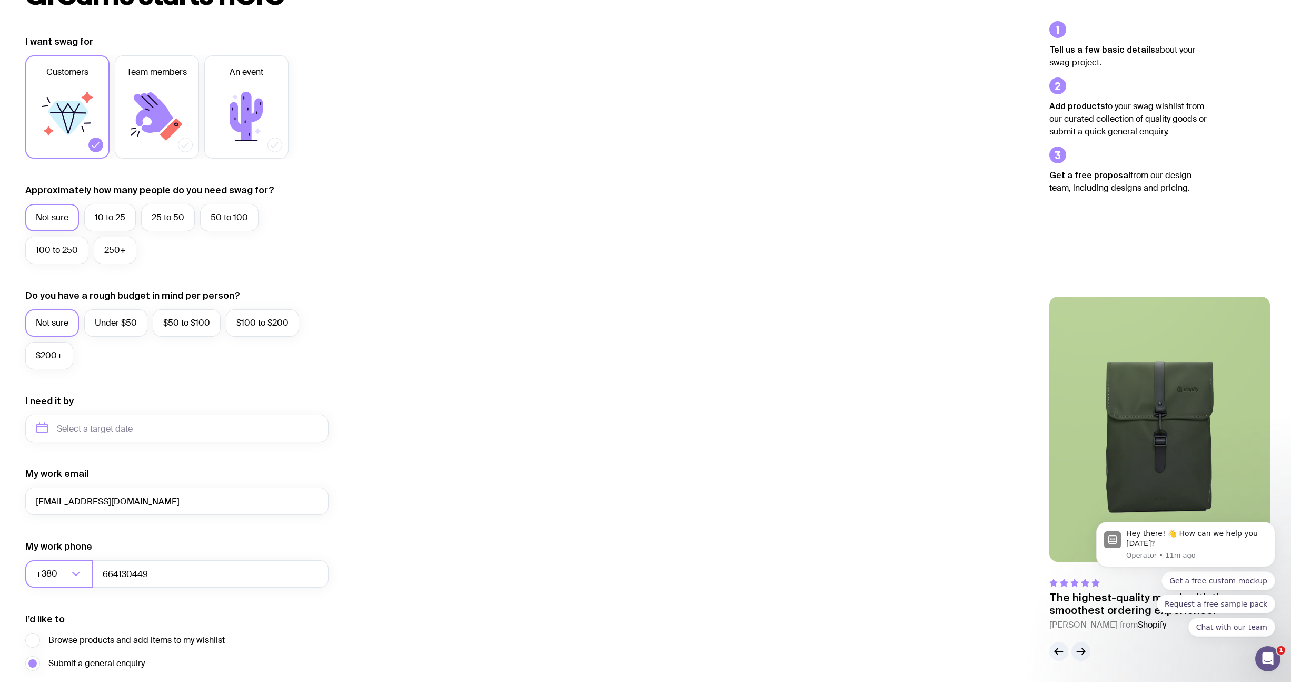
scroll to position [214, 0]
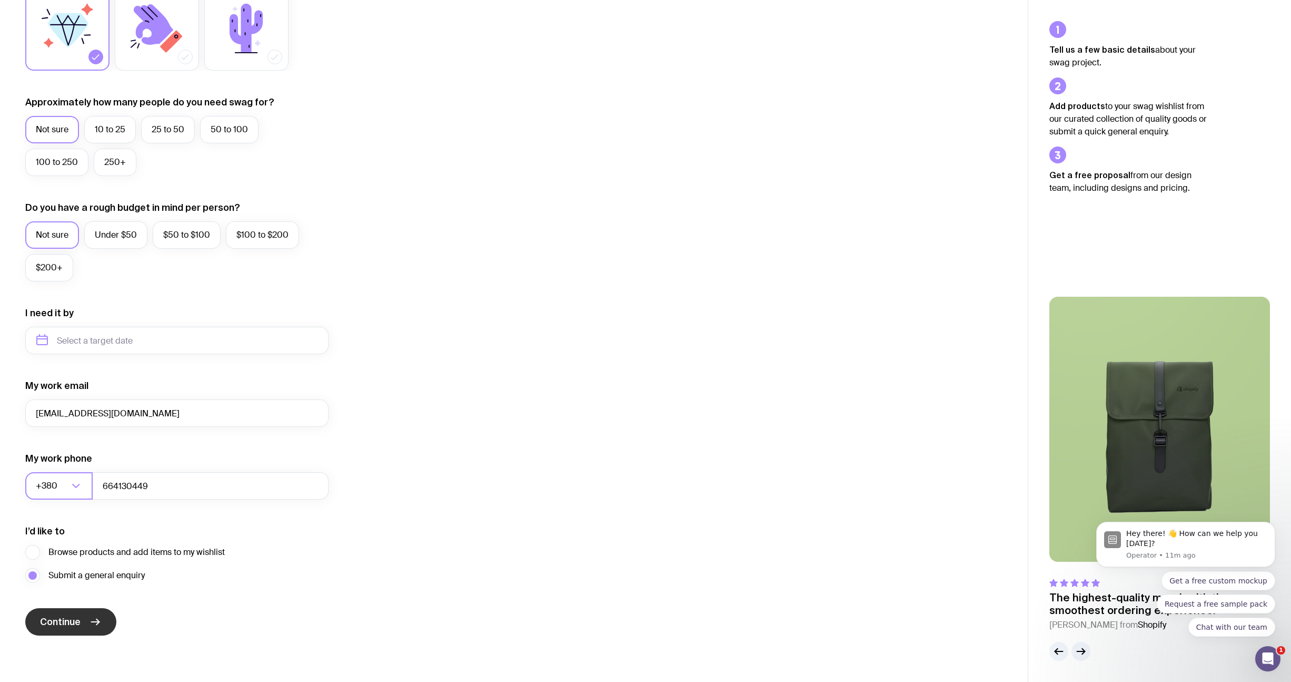
click at [58, 621] on span "Continue" at bounding box center [60, 621] width 41 height 13
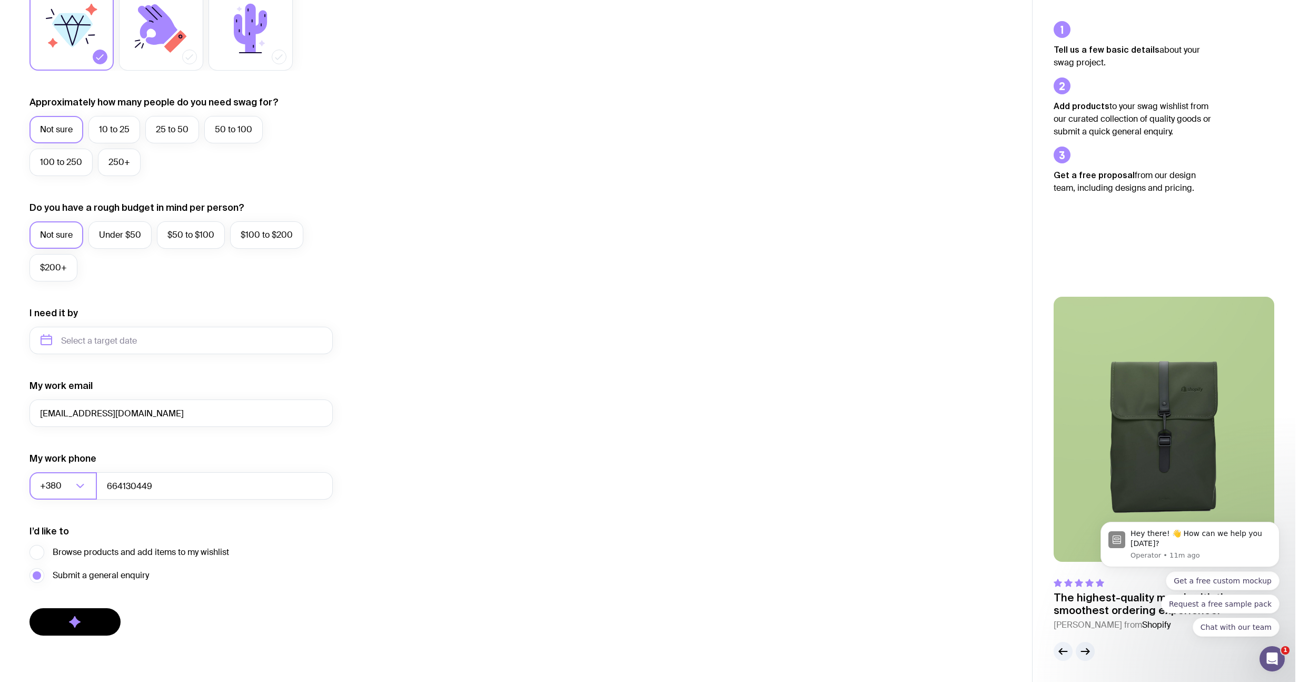
scroll to position [0, 0]
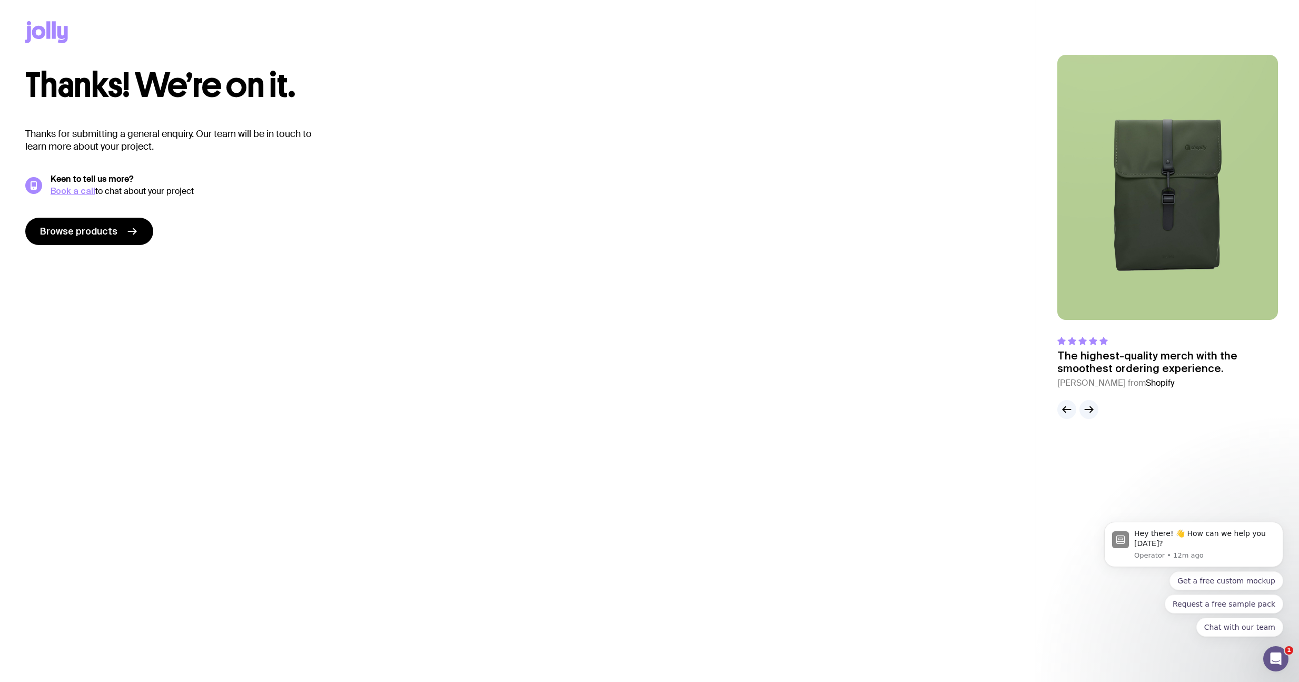
click at [522, 315] on main "Thanks! We’re on it. Thanks for submitting a general enquiry. Our team will be …" at bounding box center [518, 341] width 1036 height 682
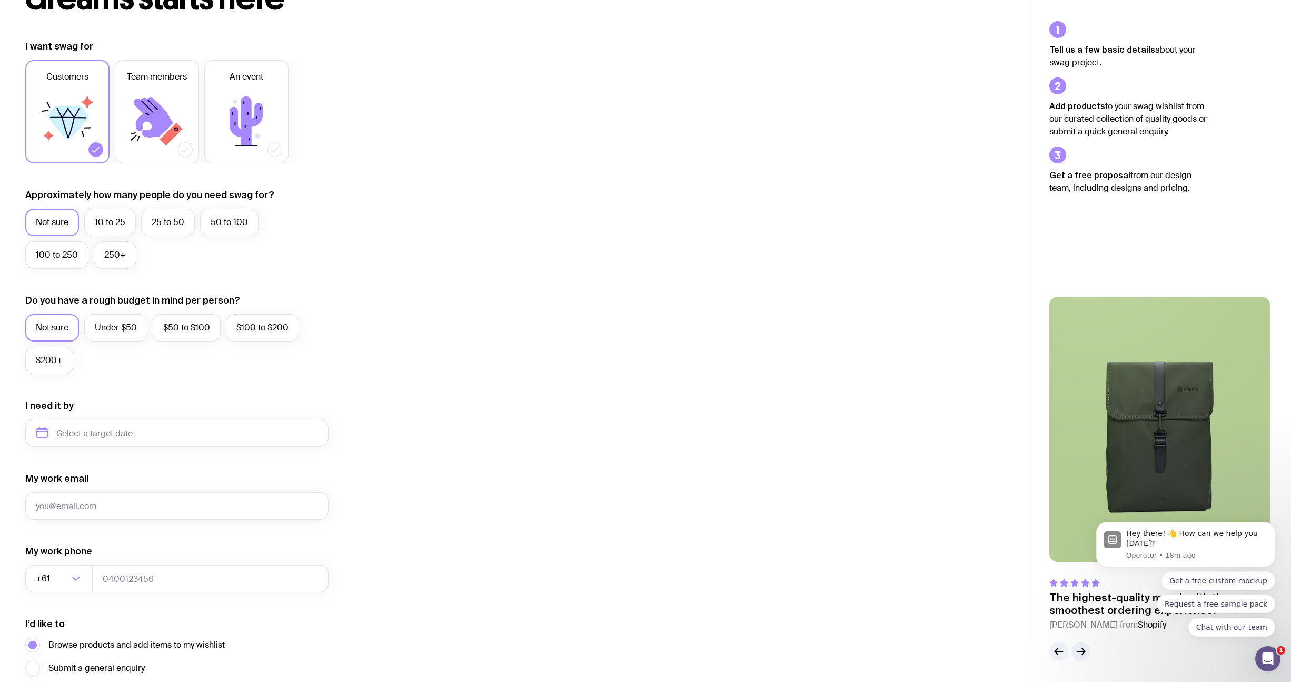
scroll to position [214, 0]
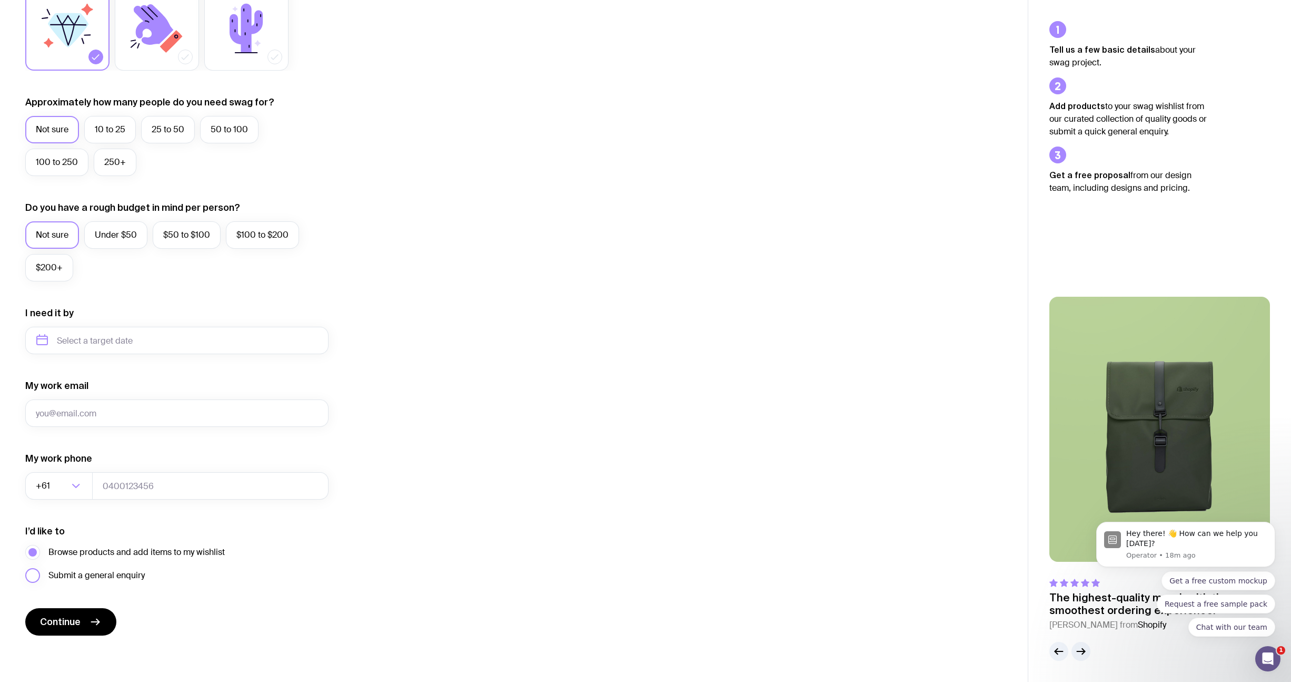
click at [93, 575] on span "Submit a general enquiry" at bounding box center [96, 575] width 96 height 13
click at [0, 0] on input "Submit a general enquiry" at bounding box center [0, 0] width 0 height 0
click at [118, 154] on label "250+" at bounding box center [115, 162] width 43 height 27
click at [0, 0] on input "250+" at bounding box center [0, 0] width 0 height 0
click at [102, 484] on input "tel" at bounding box center [210, 485] width 236 height 27
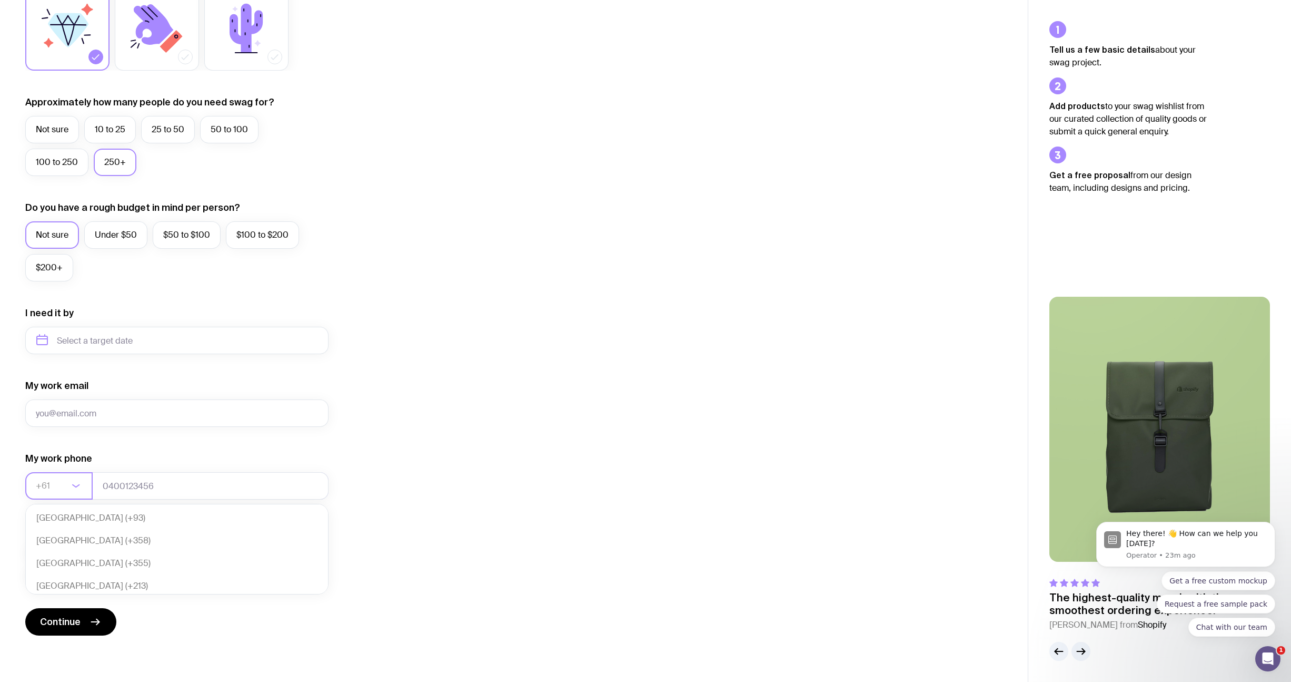
click at [61, 486] on input "Search for option" at bounding box center [52, 485] width 33 height 27
click at [139, 479] on input "tel" at bounding box center [210, 485] width 236 height 27
type input "0664130449"
type input "sergbrikov@gmail.com"
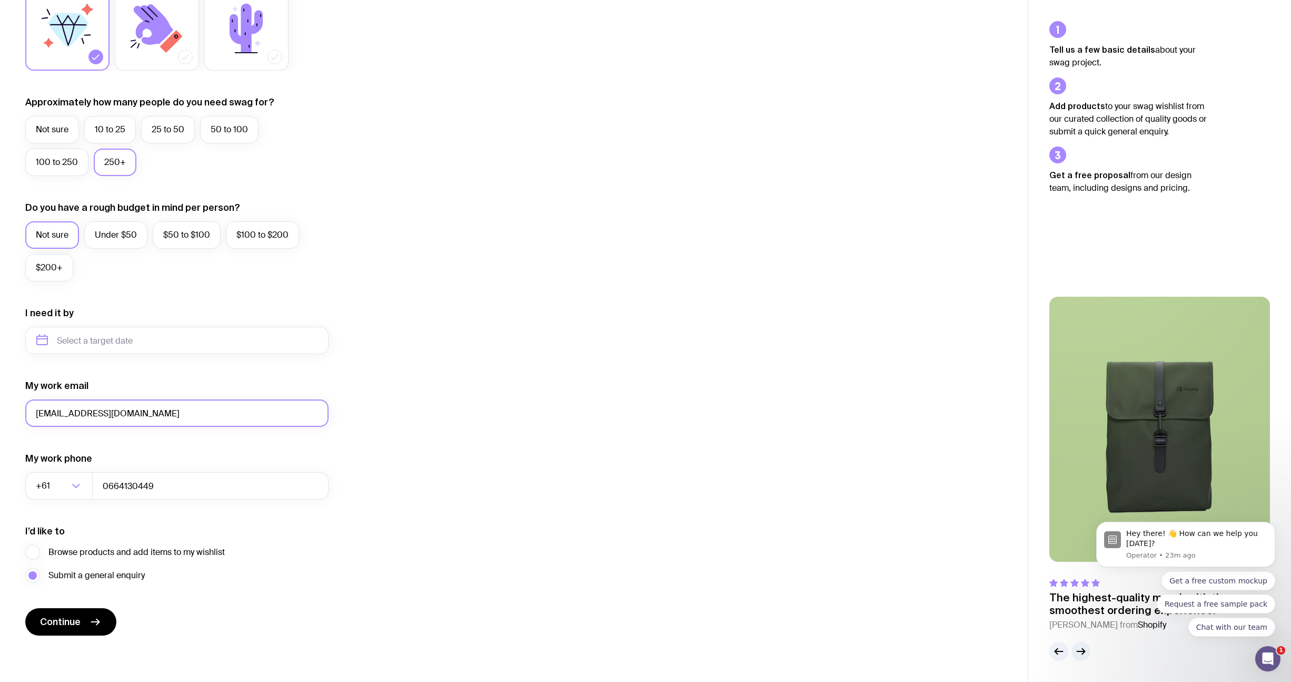
drag, startPoint x: 133, startPoint y: 415, endPoint x: 0, endPoint y: 387, distance: 135.6
click at [0, 388] on div "I want swag for Customers Team members An event Approximately how many people d…" at bounding box center [514, 291] width 1028 height 688
type input "е"
type input "test@test.com"
click at [63, 618] on span "Continue" at bounding box center [60, 621] width 41 height 13
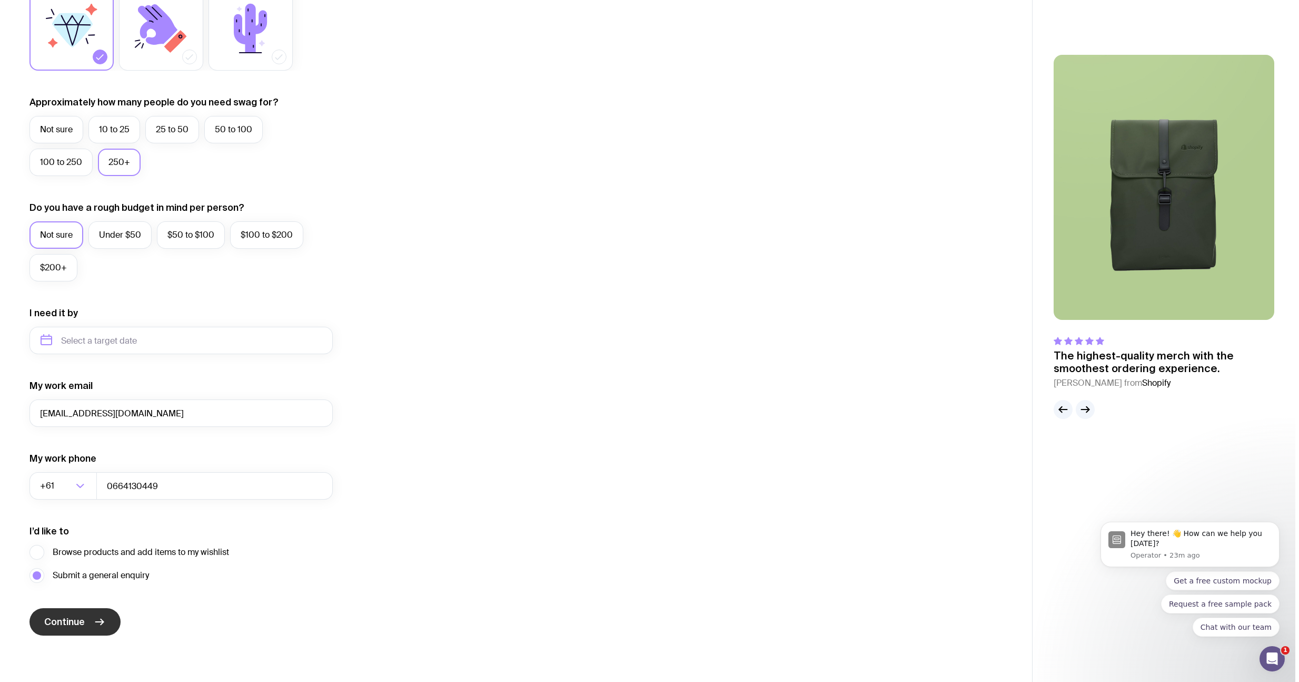
scroll to position [0, 0]
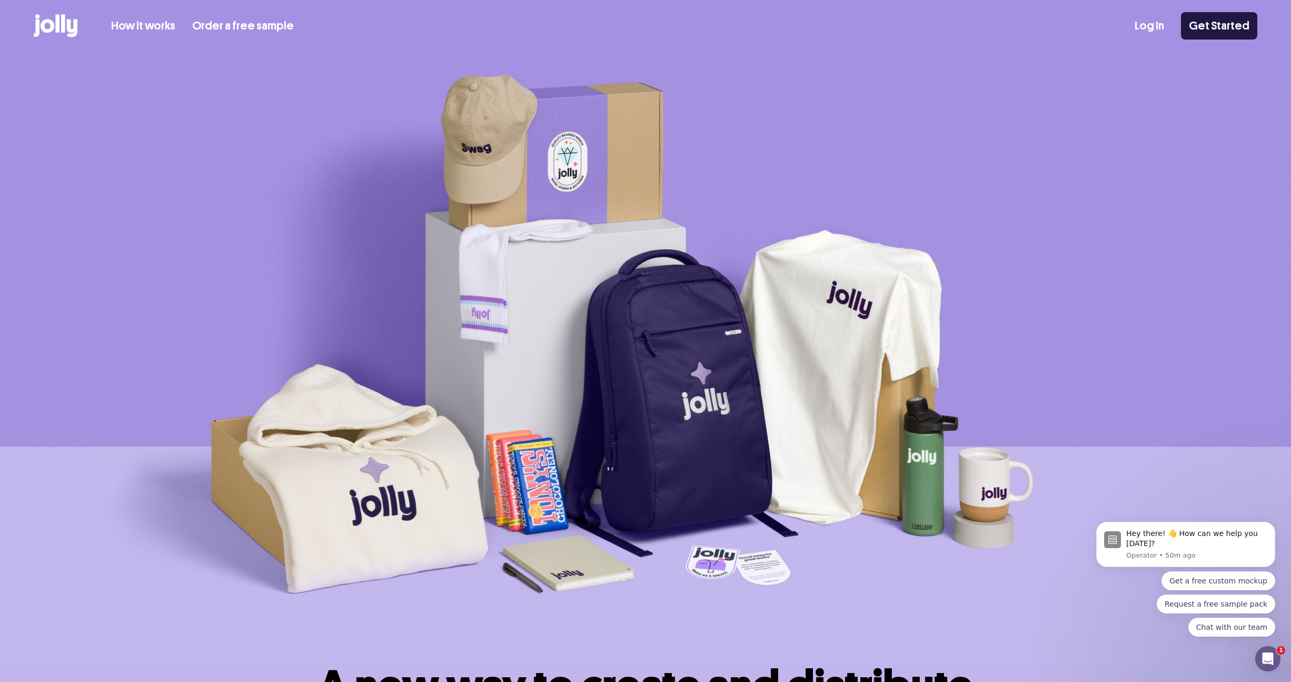
click at [1212, 26] on link "Get Started" at bounding box center [1219, 25] width 76 height 27
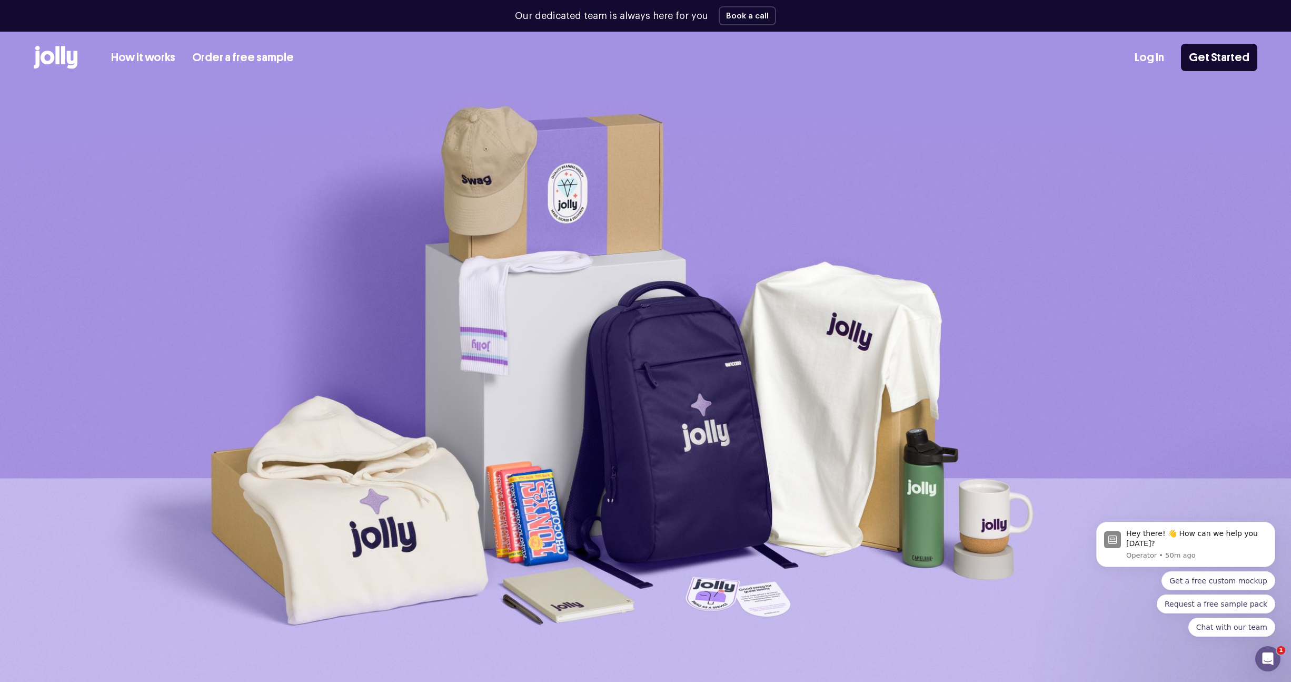
click at [920, 314] on img at bounding box center [645, 389] width 1291 height 611
click at [976, 260] on img at bounding box center [645, 389] width 1291 height 611
click at [962, 175] on img at bounding box center [645, 389] width 1291 height 611
click at [1003, 123] on img at bounding box center [645, 389] width 1291 height 611
click at [1226, 59] on link "Get Started" at bounding box center [1219, 57] width 76 height 27
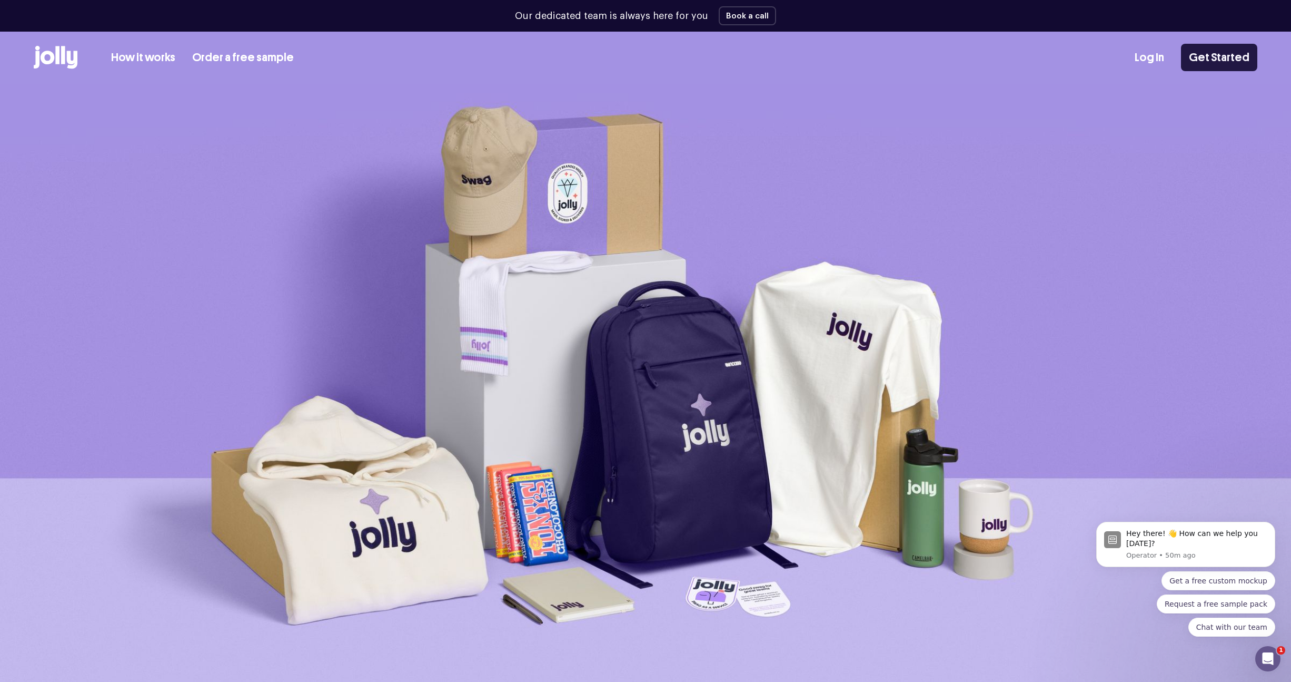
click at [1227, 60] on link "Get Started" at bounding box center [1219, 57] width 76 height 27
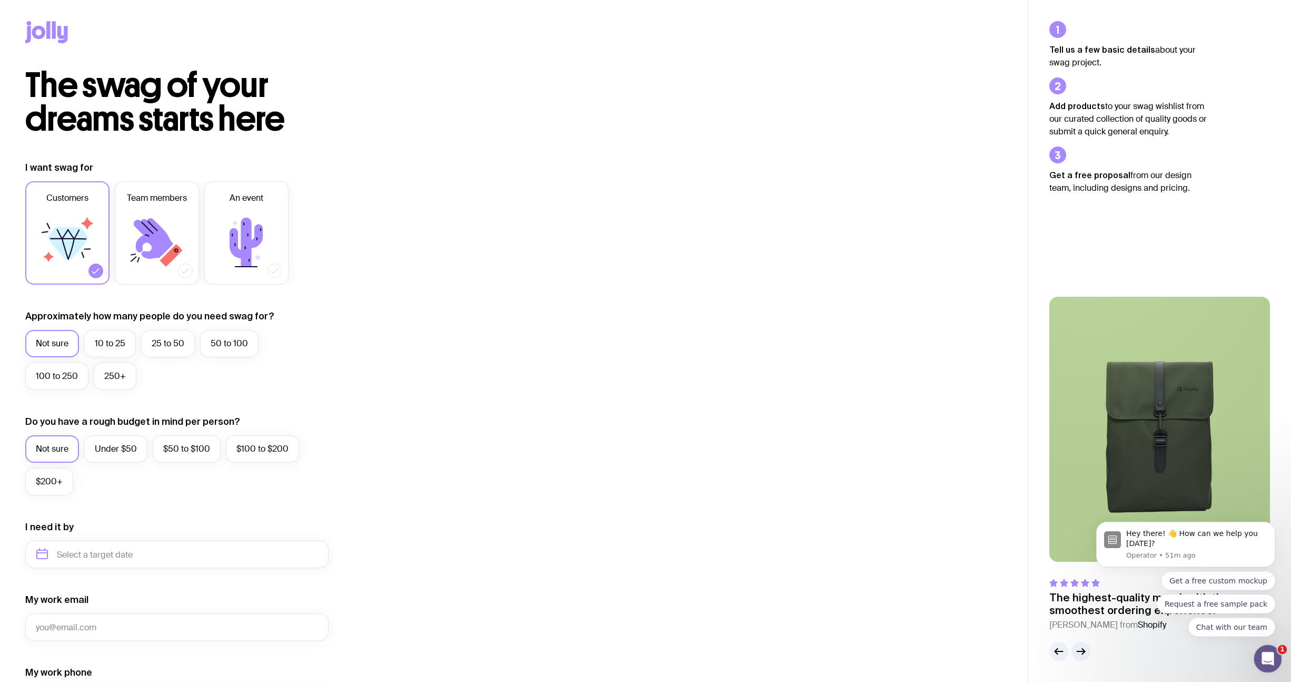
click at [1270, 650] on icon "Open Intercom Messenger" at bounding box center [1266, 656] width 17 height 17
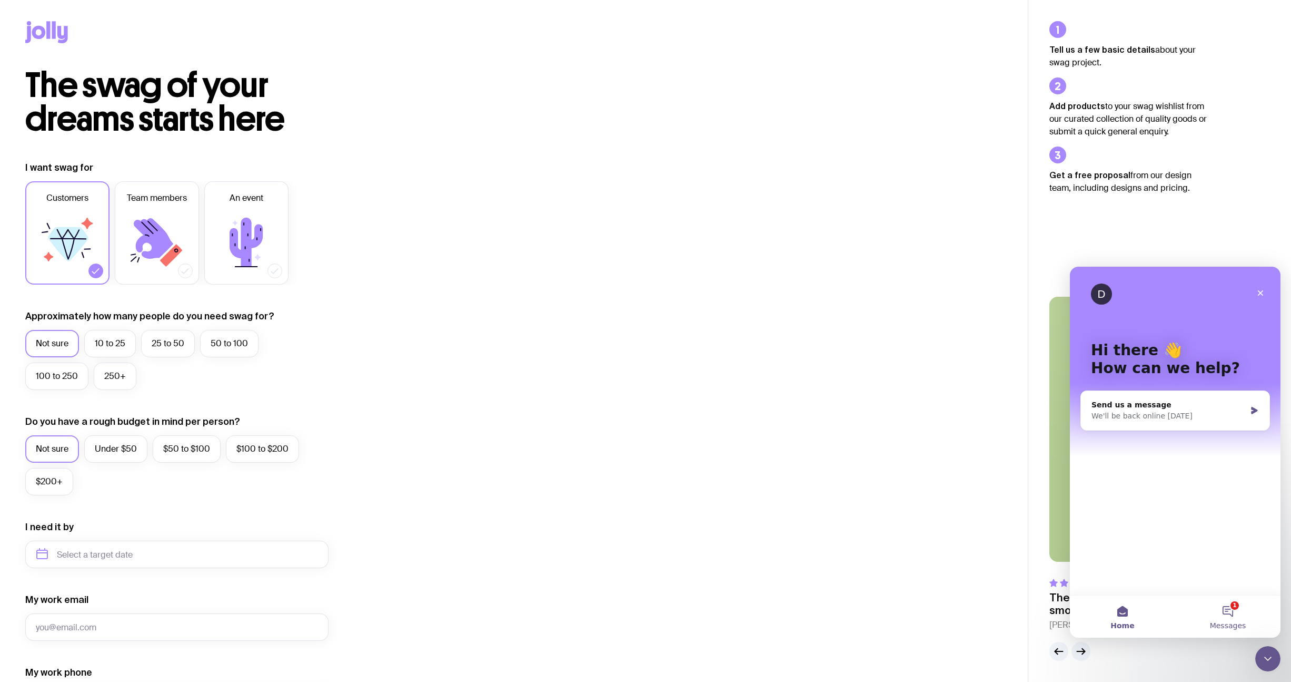
click at [1222, 613] on button "1 Messages" at bounding box center [1228, 616] width 105 height 42
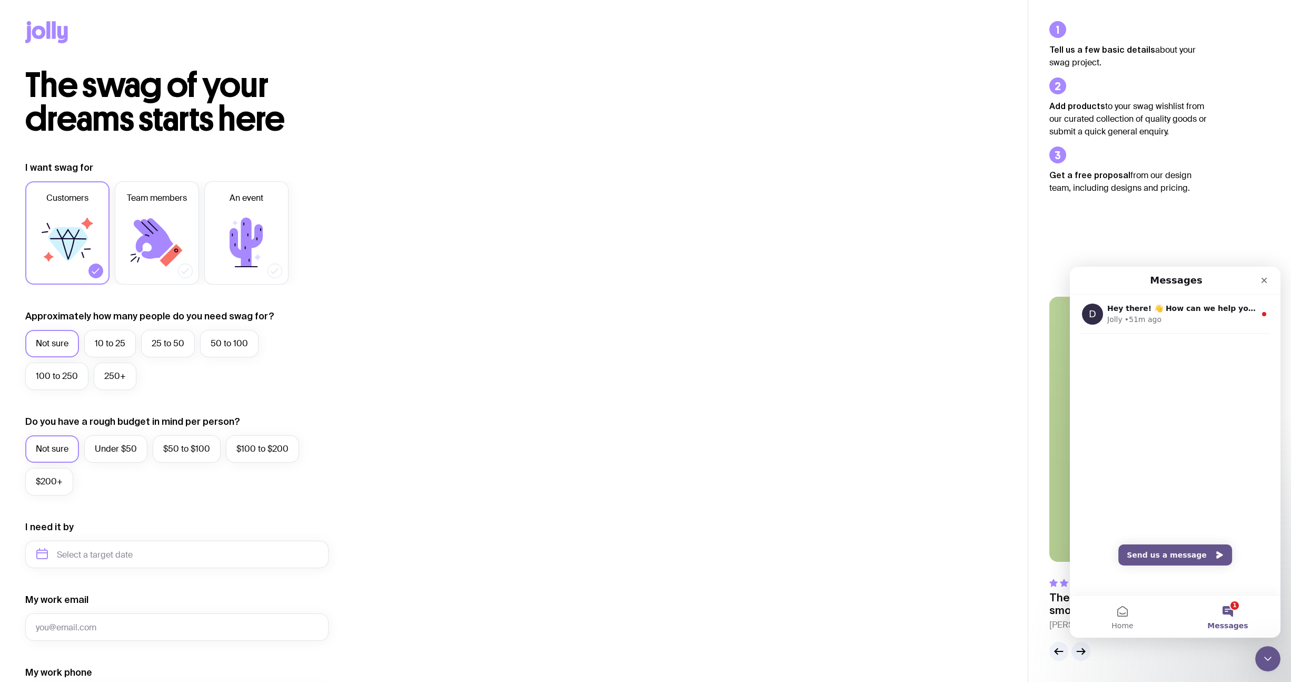
click at [805, 248] on div "I want swag for Customers Team members An event Approximately how many people d…" at bounding box center [513, 505] width 977 height 688
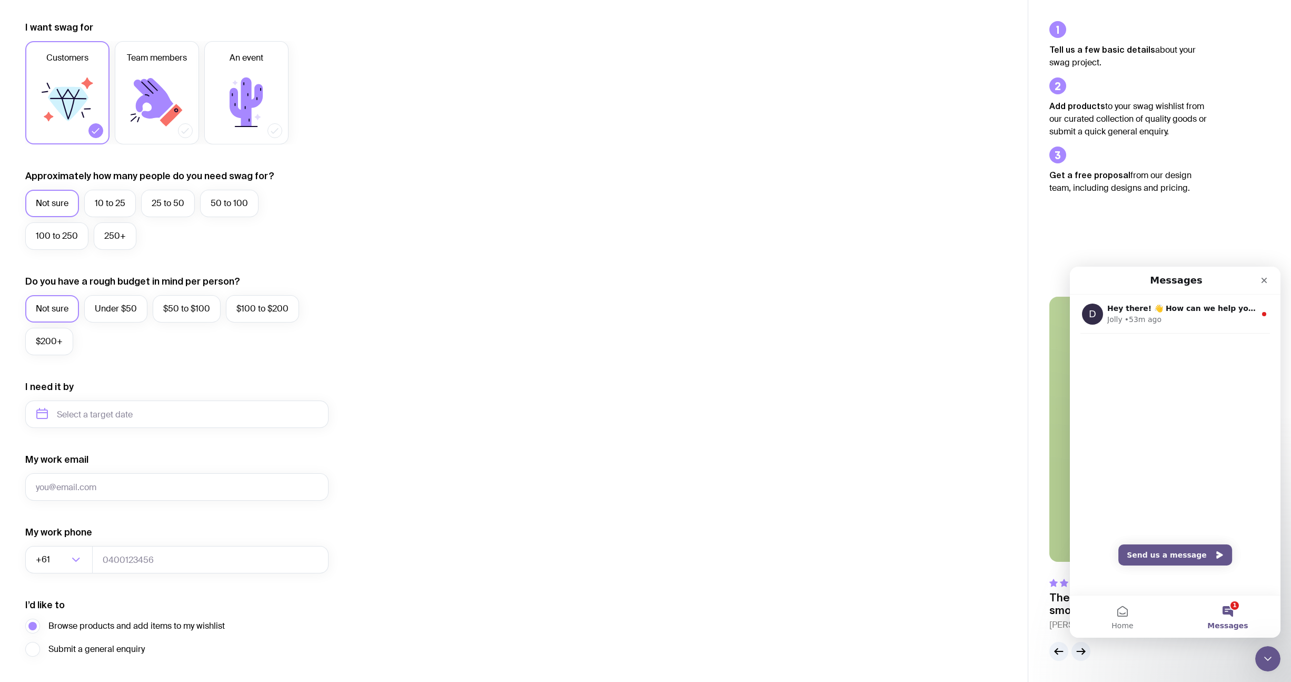
scroll to position [214, 0]
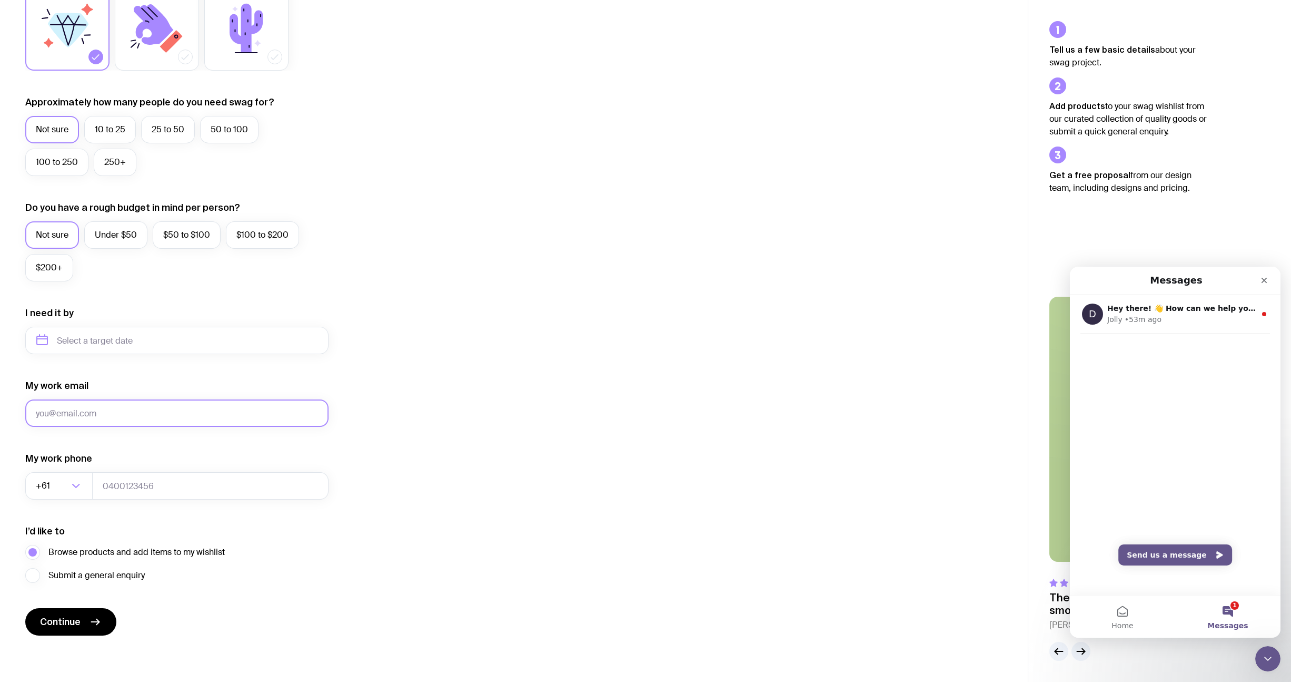
click at [156, 411] on input "My work email" at bounding box center [176, 412] width 303 height 27
type input "[EMAIL_ADDRESS][DOMAIN_NAME]"
click at [61, 485] on input "Search for option" at bounding box center [52, 485] width 33 height 27
click at [203, 473] on input "tel" at bounding box center [210, 485] width 236 height 27
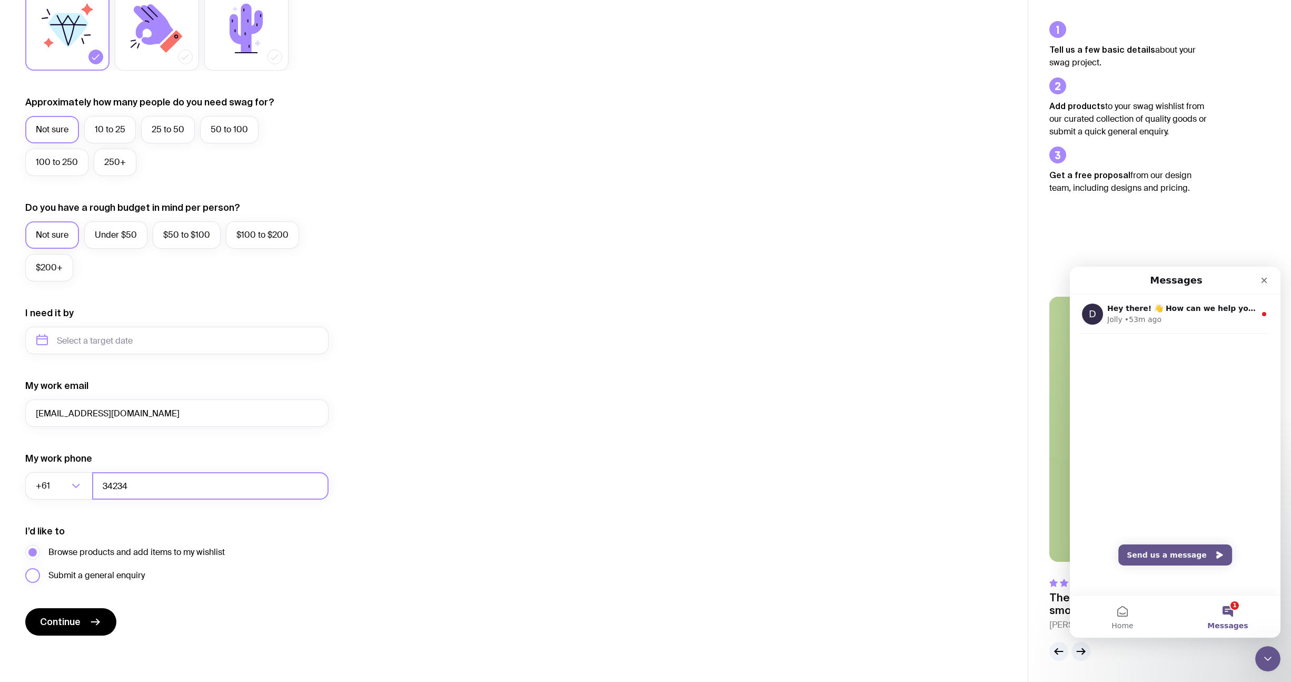
type input "34234"
click at [73, 574] on span "Submit a general enquiry" at bounding box center [96, 575] width 96 height 13
click at [0, 0] on input "Submit a general enquiry" at bounding box center [0, 0] width 0 height 0
click at [72, 606] on form "I want swag for Customers Team members An event Approximately how many people d…" at bounding box center [176, 291] width 303 height 688
click at [72, 614] on button "Continue" at bounding box center [70, 621] width 91 height 27
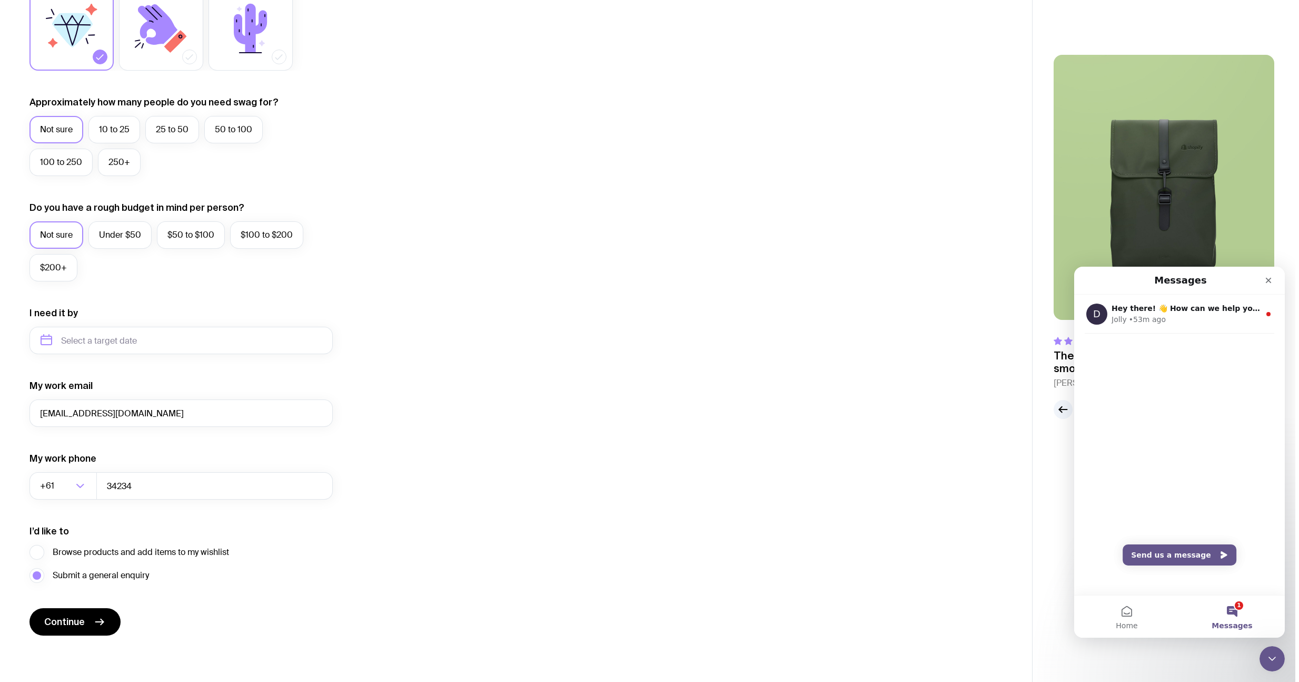
scroll to position [0, 0]
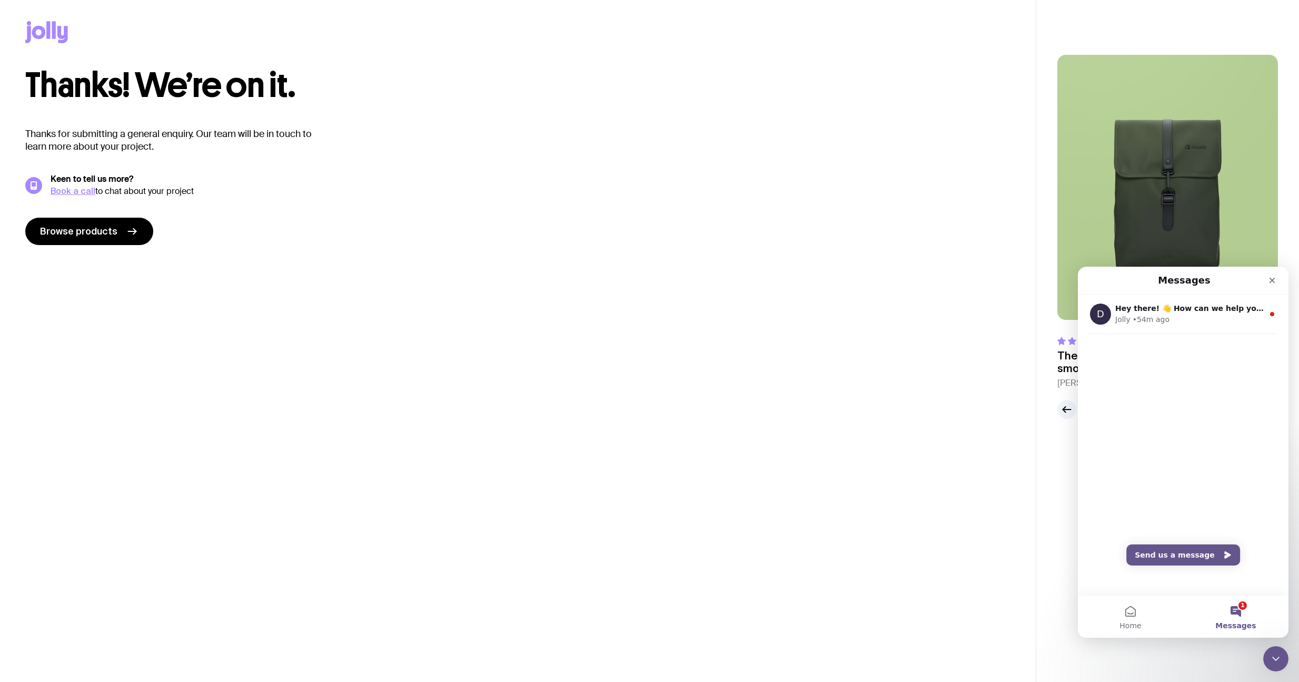
click at [574, 365] on main "Thanks! We’re on it. Thanks for submitting a general enquiry. Our team will be …" at bounding box center [518, 341] width 1036 height 682
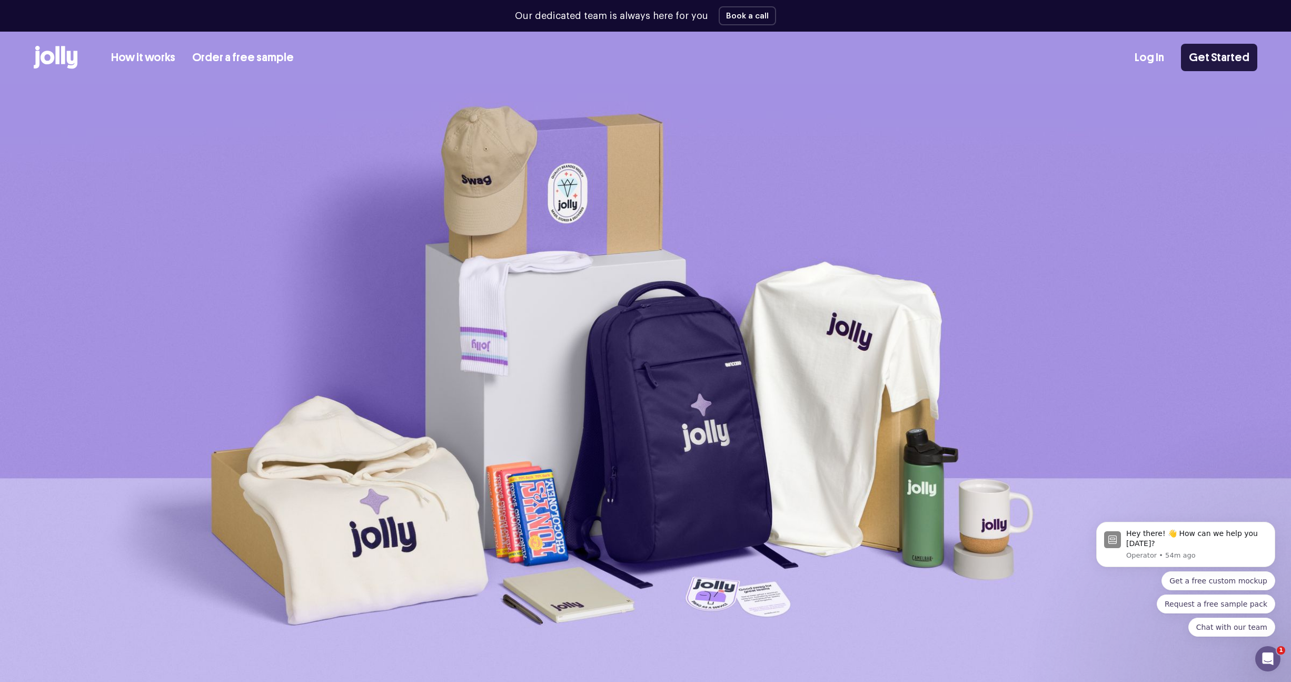
click at [1257, 65] on div "Log In Get Started" at bounding box center [1196, 57] width 123 height 27
click at [1210, 55] on link "Get Started" at bounding box center [1219, 57] width 76 height 27
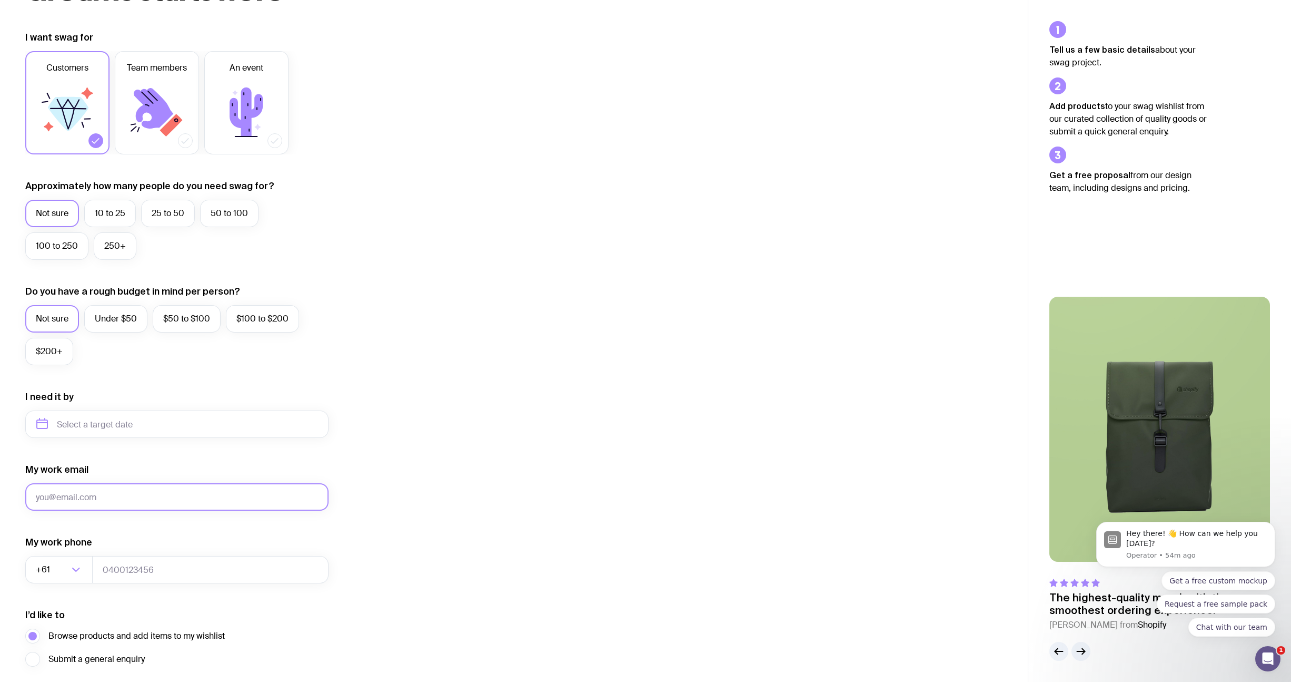
click at [72, 494] on input "My work email" at bounding box center [176, 496] width 303 height 27
type input "test@test.com"
click at [150, 577] on input "tel" at bounding box center [210, 569] width 236 height 27
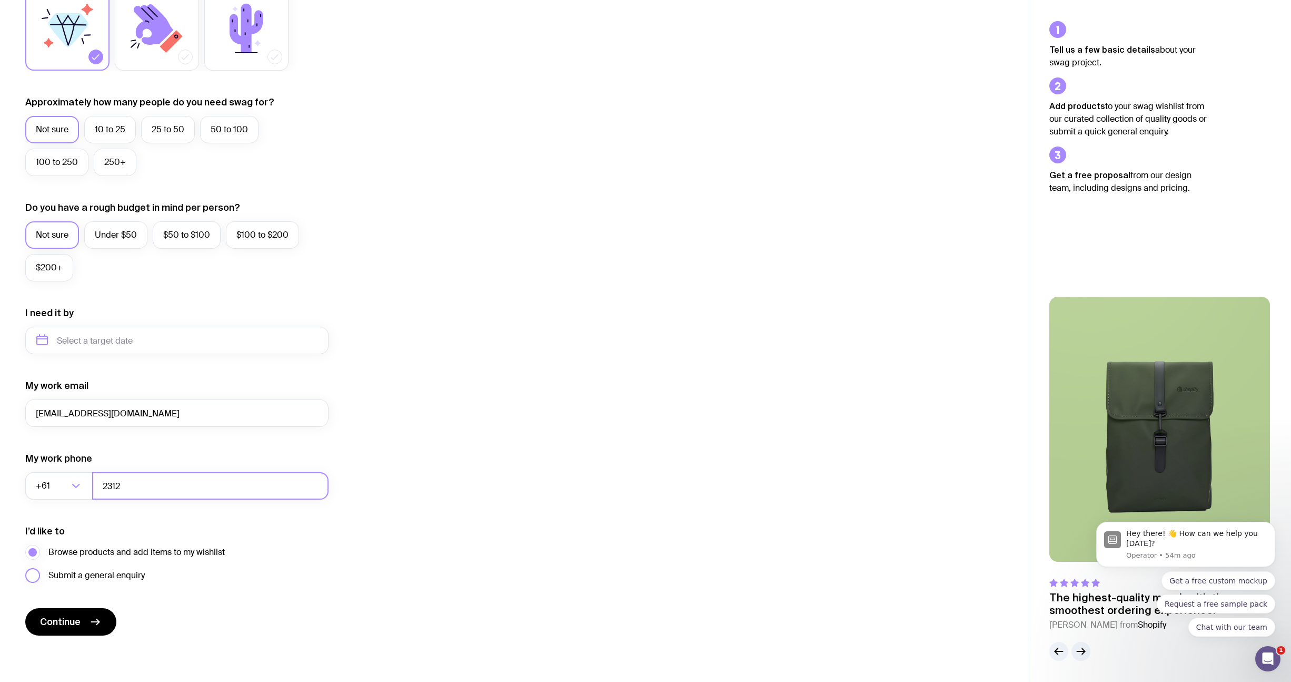
type input "2312"
click at [111, 579] on span "Submit a general enquiry" at bounding box center [96, 575] width 96 height 13
click at [0, 0] on input "Submit a general enquiry" at bounding box center [0, 0] width 0 height 0
click at [96, 620] on icon "submit" at bounding box center [95, 621] width 13 height 13
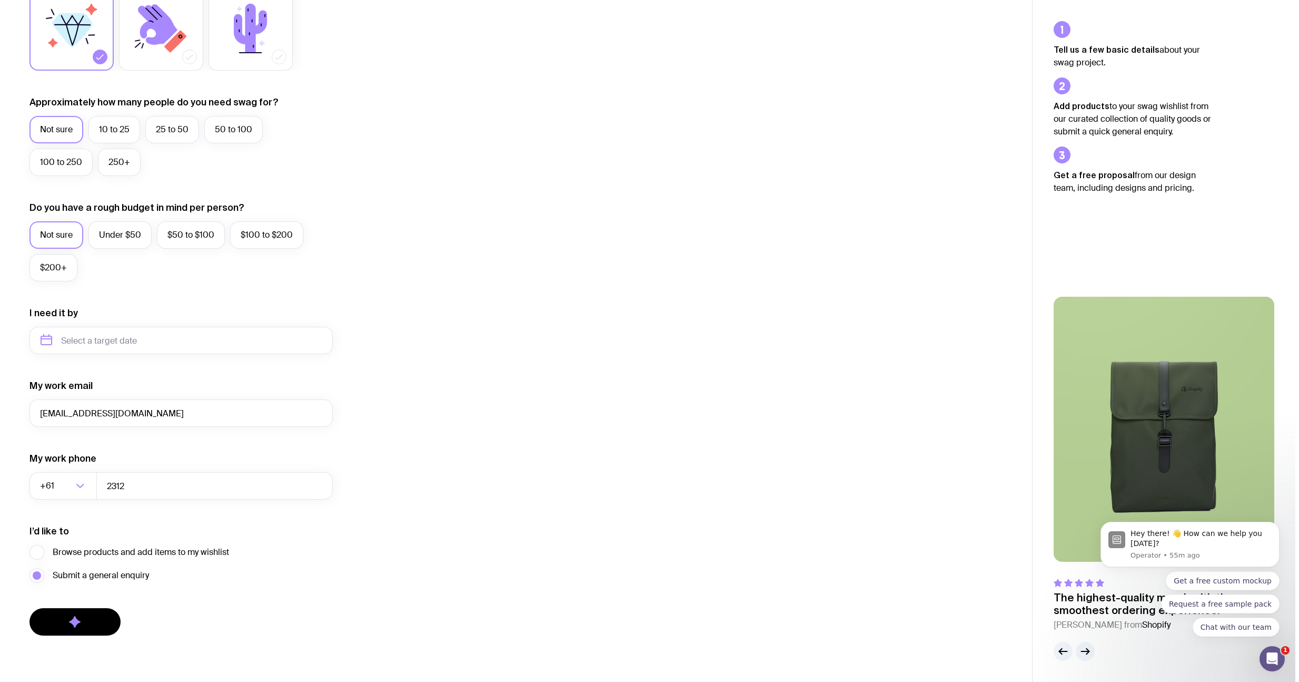
scroll to position [0, 0]
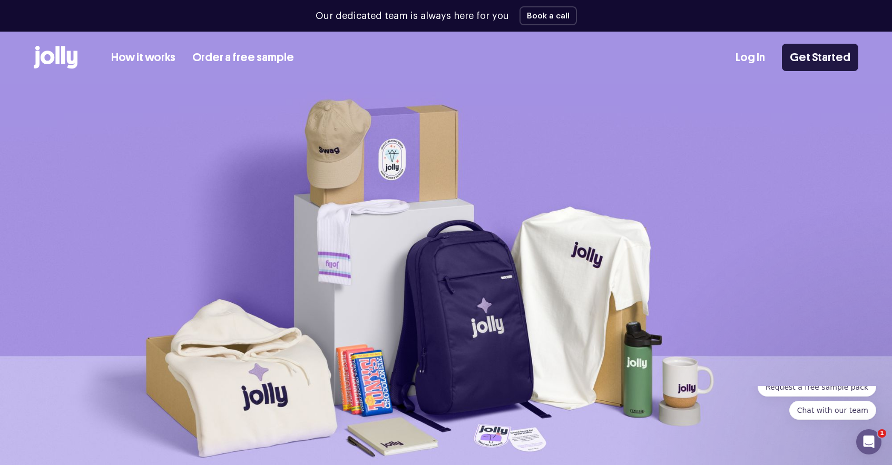
drag, startPoint x: 840, startPoint y: 57, endPoint x: 837, endPoint y: 51, distance: 6.7
click at [840, 57] on link "Get Started" at bounding box center [820, 57] width 76 height 27
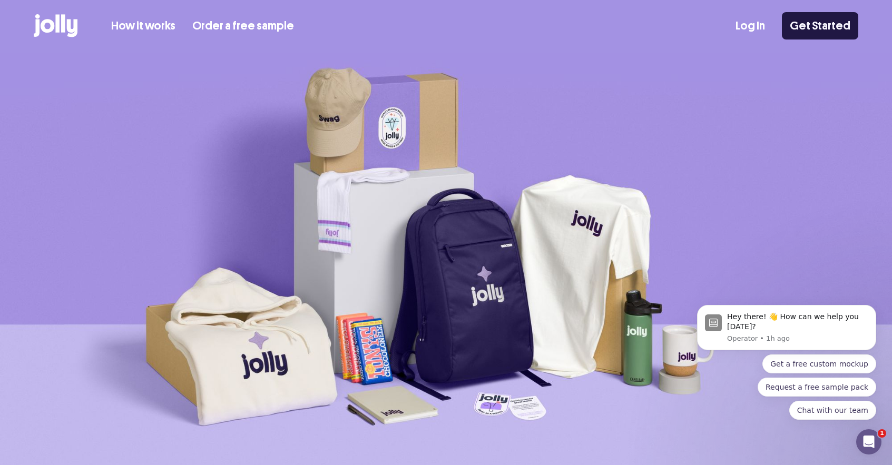
click at [811, 21] on link "Get Started" at bounding box center [820, 25] width 76 height 27
